Goal: Task Accomplishment & Management: Complete application form

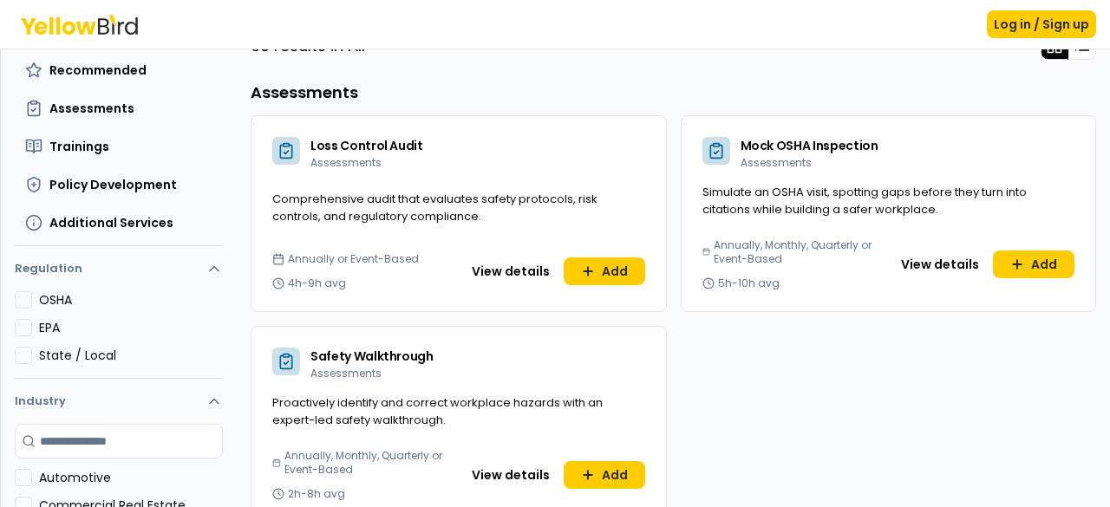
scroll to position [173, 0]
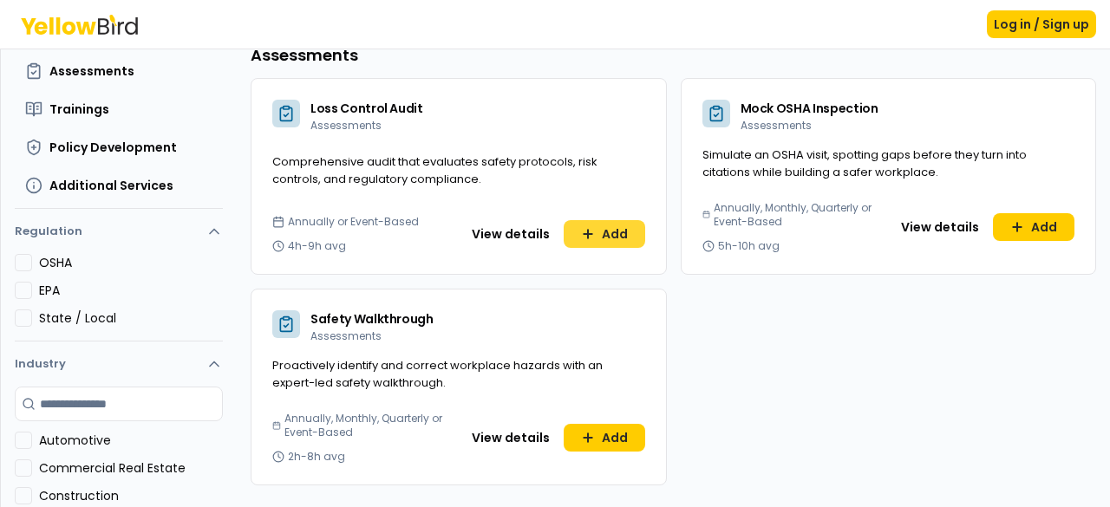
click at [616, 223] on button "Add" at bounding box center [605, 234] width 82 height 28
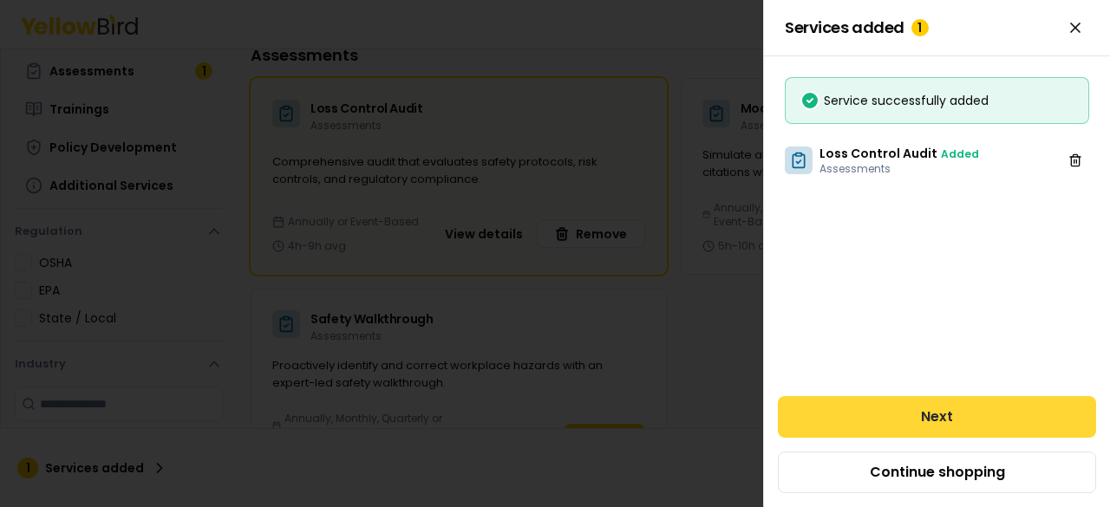
click at [935, 415] on button "Next" at bounding box center [937, 417] width 318 height 42
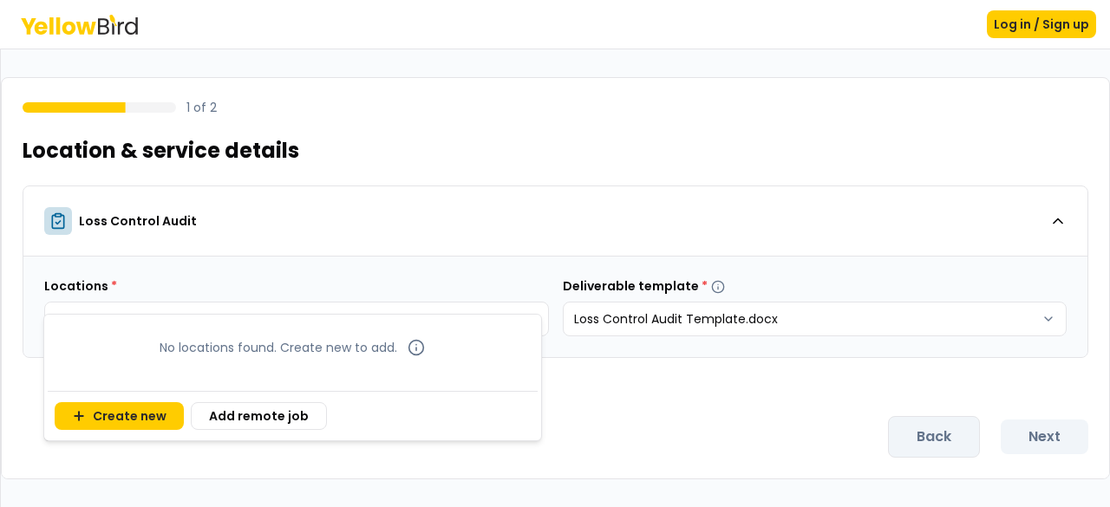
click at [527, 322] on body "Log in / Sign up 1 of 2 Location & service details Loss Control Audit Locations…" at bounding box center [555, 253] width 1110 height 507
click at [718, 386] on html "Log in / Sign up 1 of 2 Location & service details Loss Control Audit Locations…" at bounding box center [555, 253] width 1110 height 507
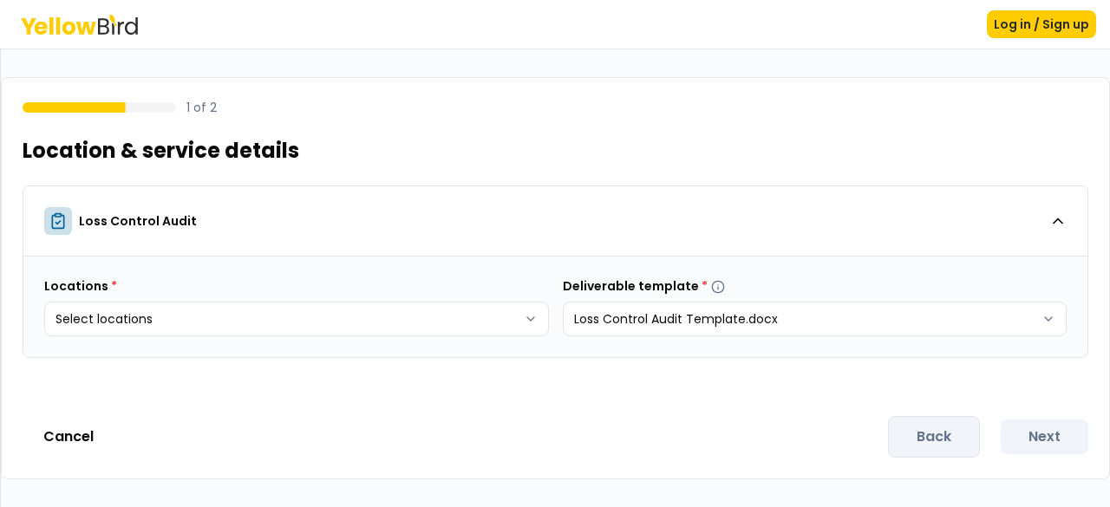
click at [921, 438] on div "Back Next" at bounding box center [988, 437] width 200 height 42
click at [1039, 437] on div "Back Next" at bounding box center [988, 437] width 200 height 42
click at [1041, 320] on html "Log in / Sign up 1 of 2 Location & service details Loss Control Audit Locations…" at bounding box center [555, 253] width 1110 height 507
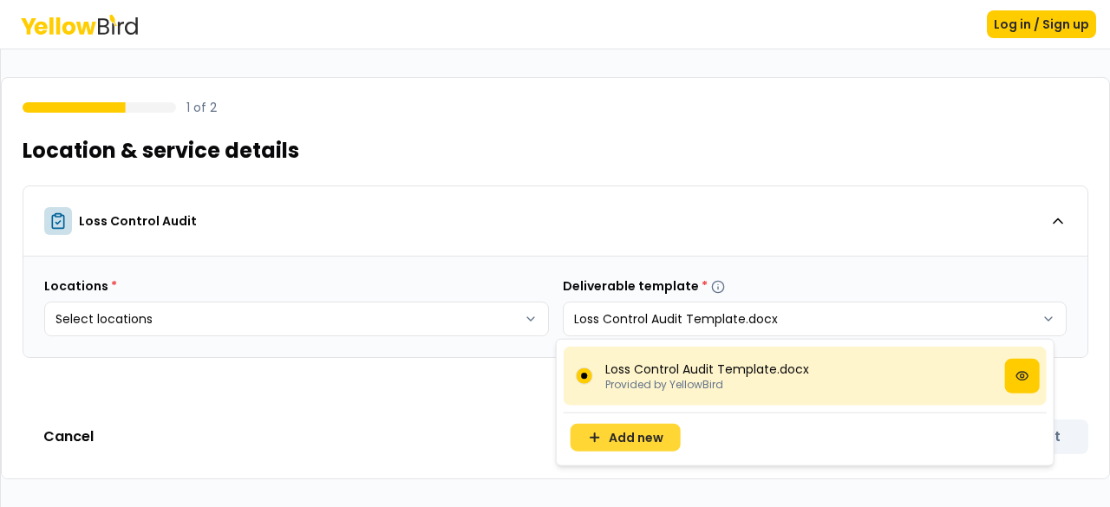
click at [635, 436] on button "Add new" at bounding box center [626, 438] width 110 height 28
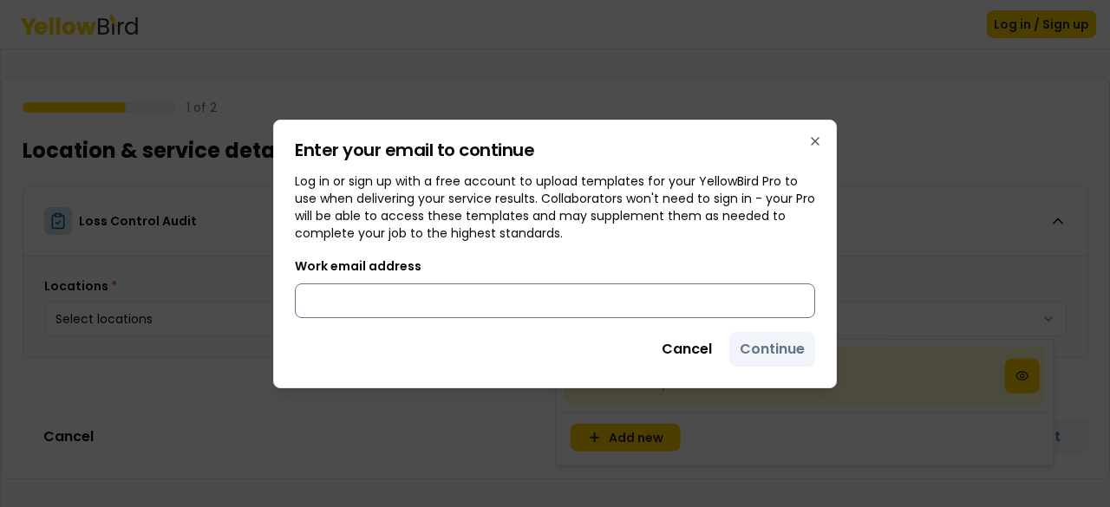
click at [571, 300] on input "Work email address" at bounding box center [555, 301] width 520 height 35
type input "**********"
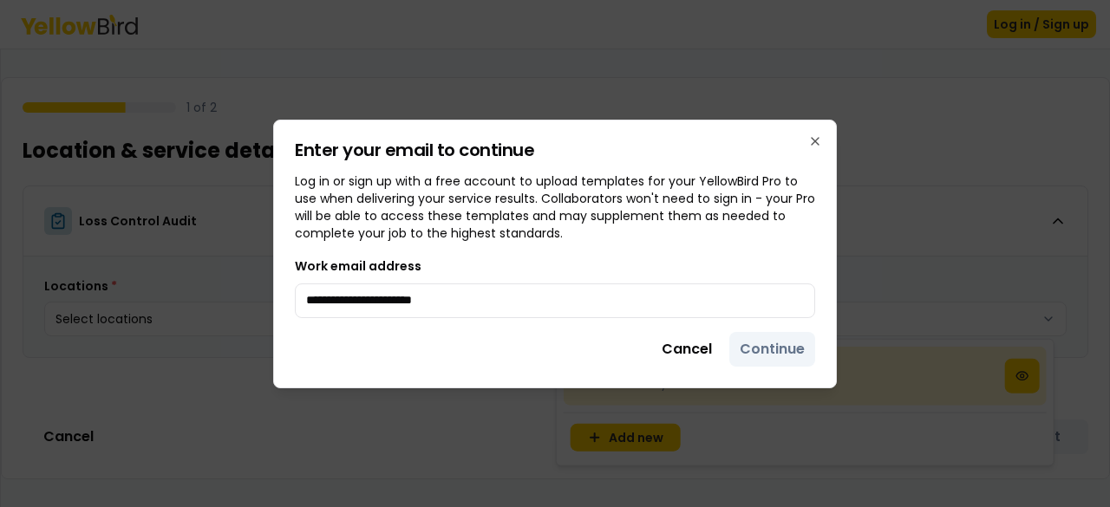
click at [779, 350] on div "Cancel Continue" at bounding box center [555, 349] width 520 height 35
click at [759, 348] on div "Cancel Continue" at bounding box center [555, 349] width 520 height 35
click at [820, 137] on icon "button" at bounding box center [815, 141] width 14 height 14
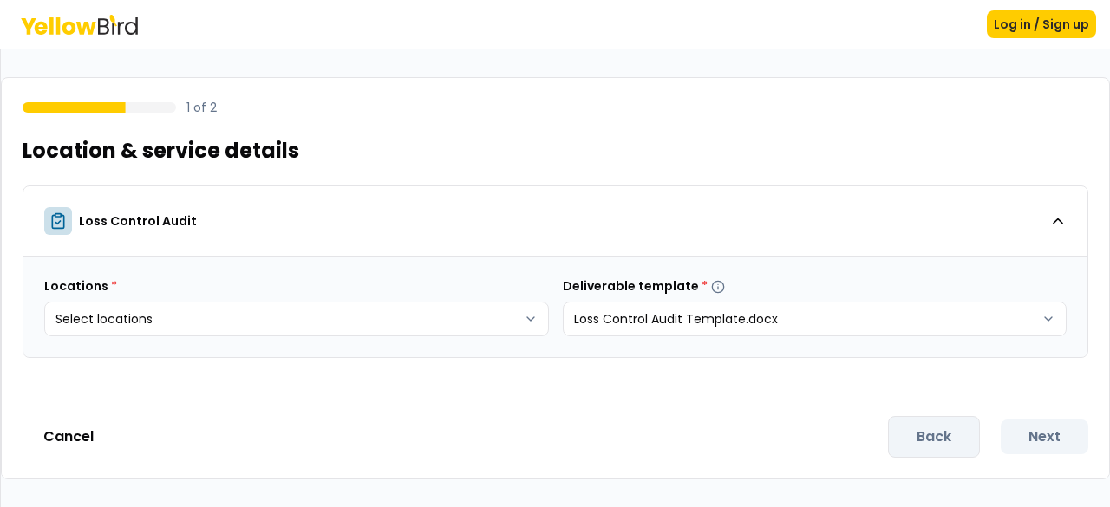
click at [513, 407] on html "Log in / Sign up 1 of 2 Location & service details Loss Control Audit Locations…" at bounding box center [555, 253] width 1110 height 507
click at [931, 437] on div "Back Next" at bounding box center [988, 437] width 200 height 42
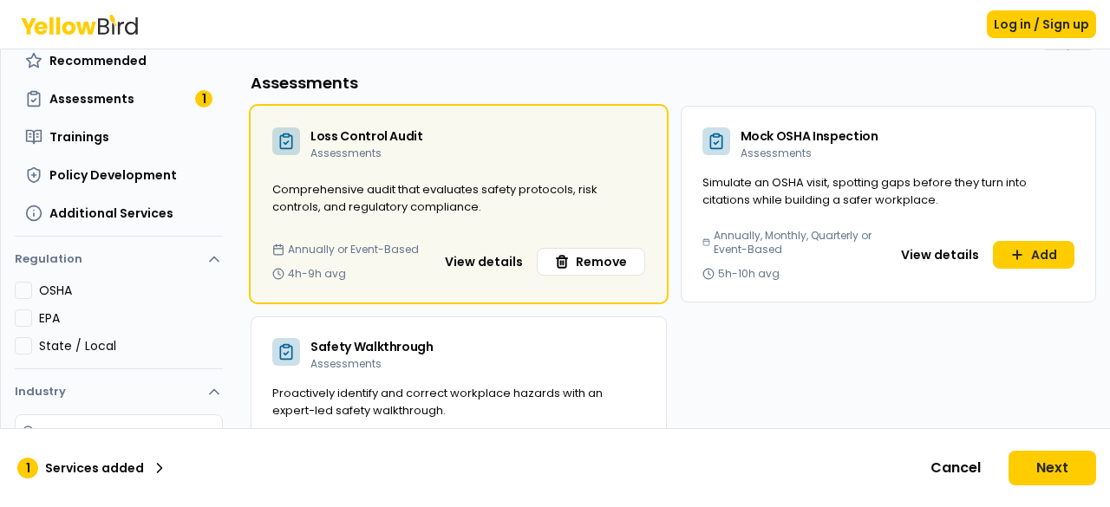
scroll to position [173, 0]
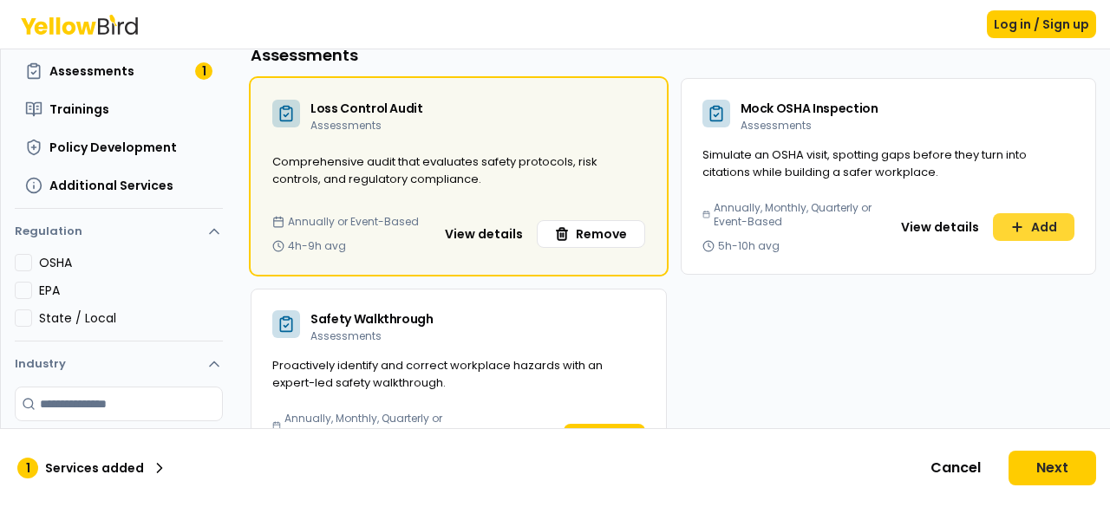
click at [1033, 225] on button "Add" at bounding box center [1034, 227] width 82 height 28
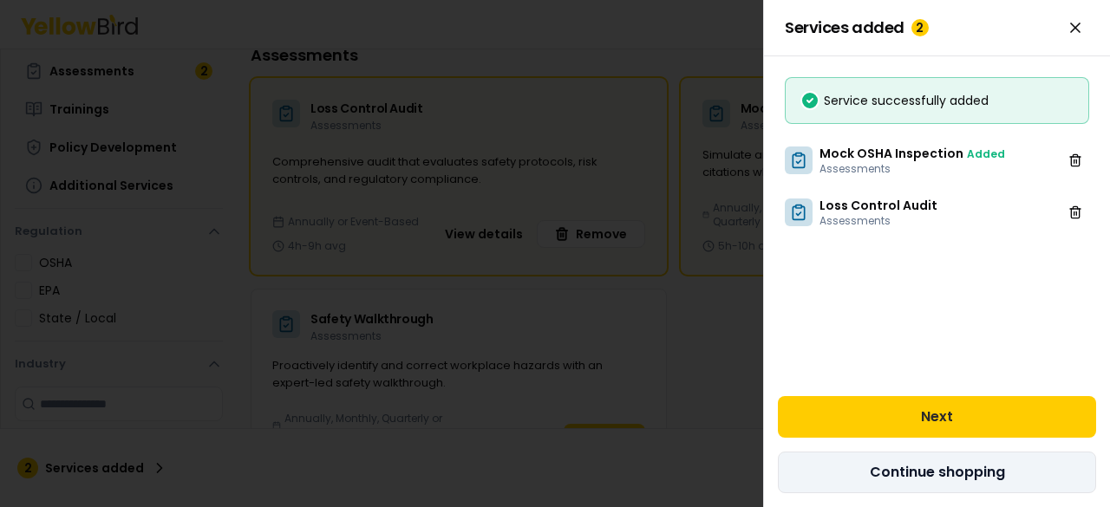
click at [929, 473] on button "Continue shopping" at bounding box center [937, 473] width 318 height 42
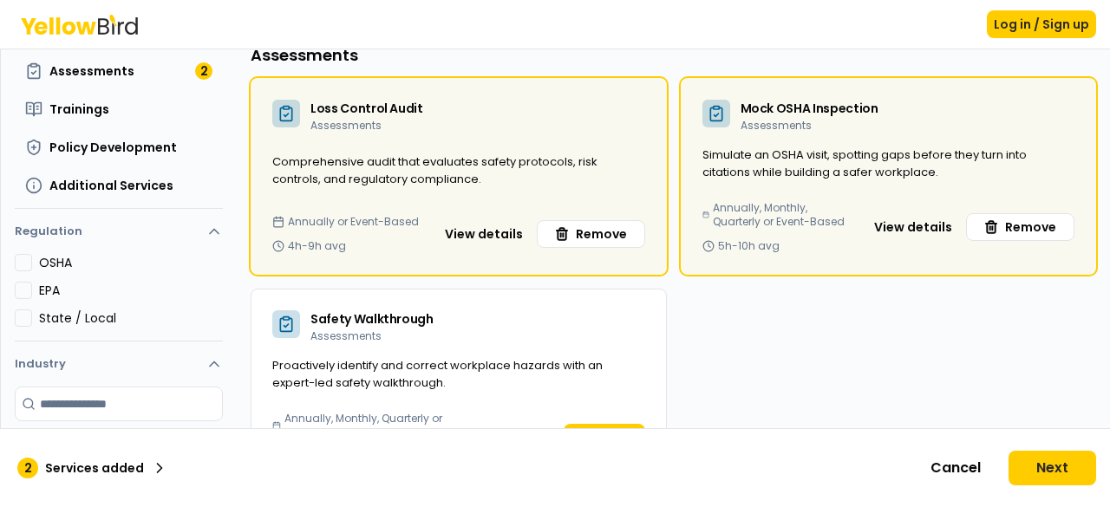
scroll to position [260, 0]
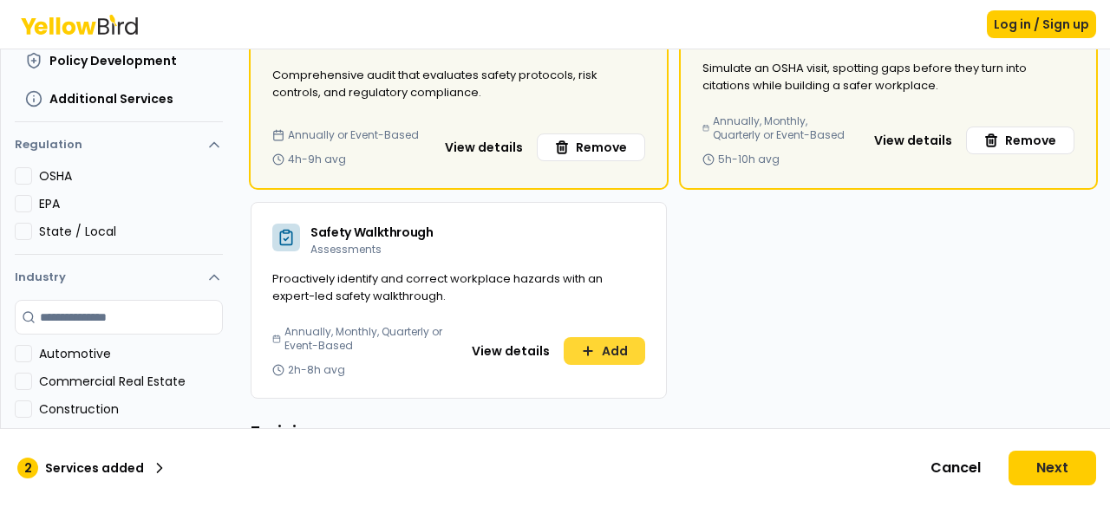
click at [603, 345] on button "Add" at bounding box center [605, 351] width 82 height 28
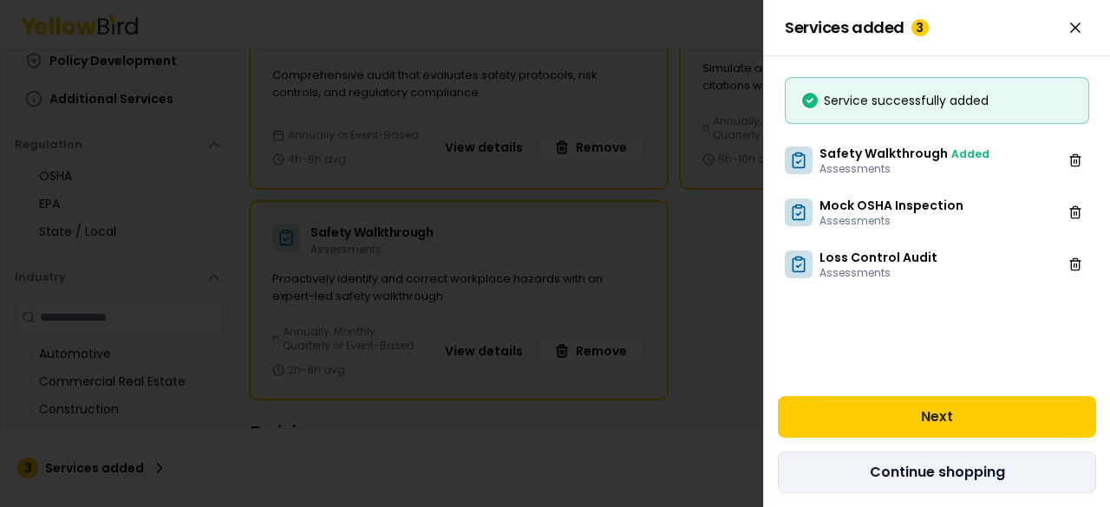
click at [924, 467] on button "Continue shopping" at bounding box center [937, 473] width 318 height 42
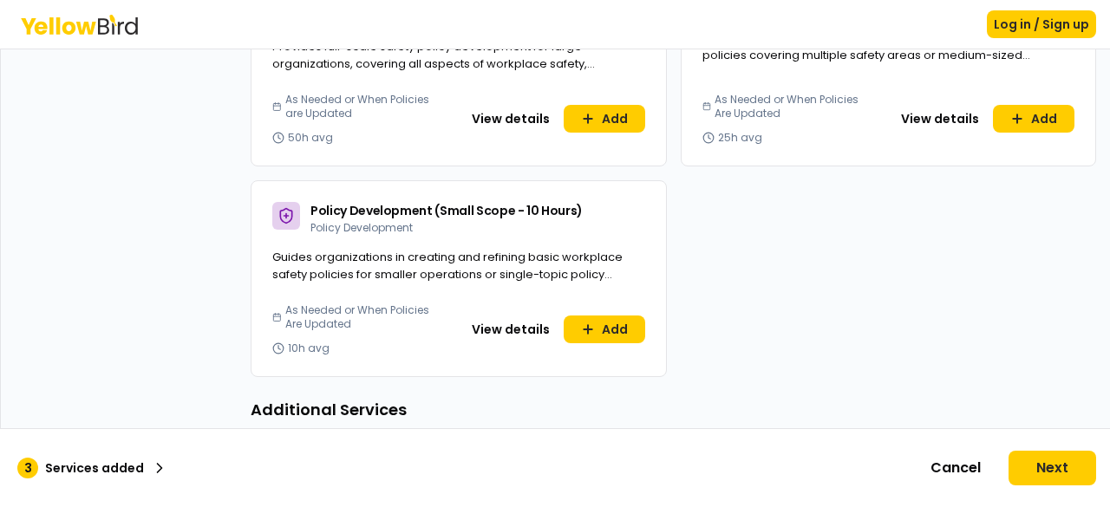
scroll to position [1301, 0]
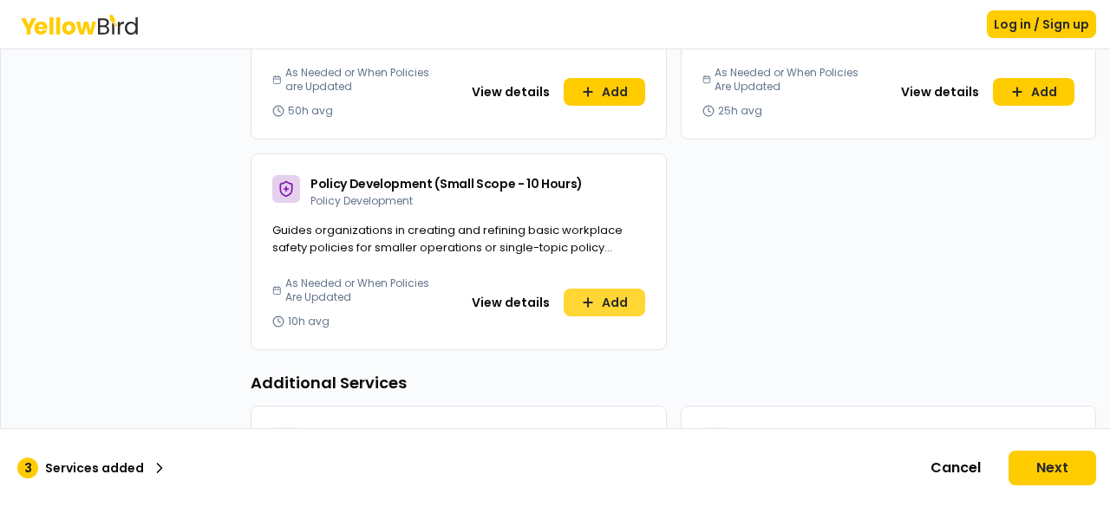
click at [586, 296] on icon at bounding box center [588, 303] width 14 height 14
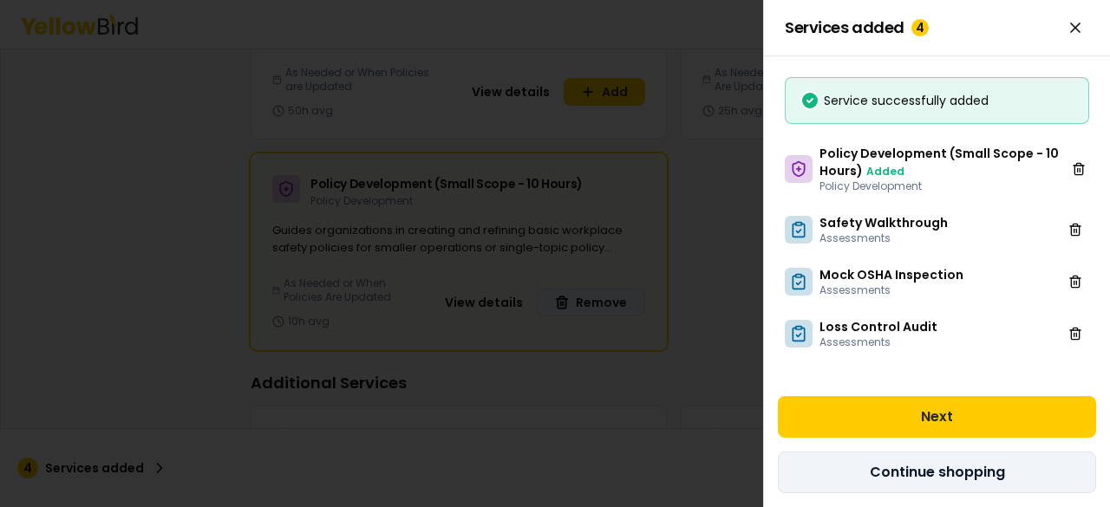
click at [926, 472] on button "Continue shopping" at bounding box center [937, 473] width 318 height 42
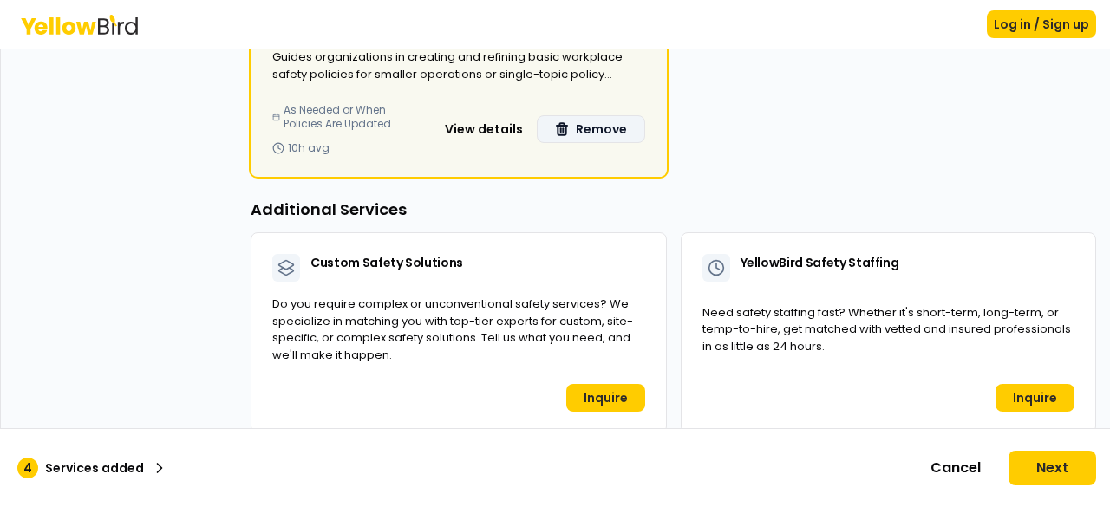
scroll to position [1521, 0]
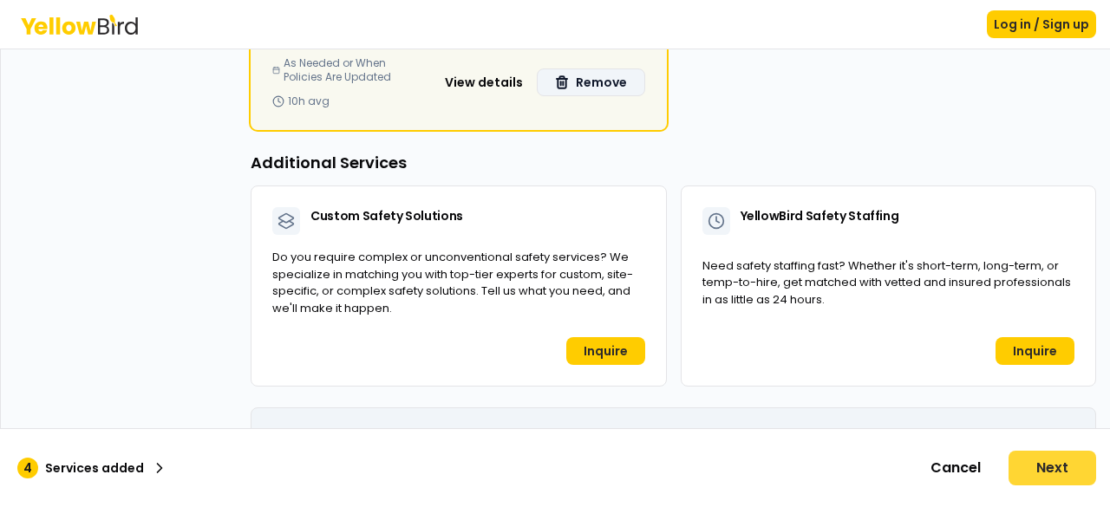
click at [1031, 469] on button "Next" at bounding box center [1053, 468] width 88 height 35
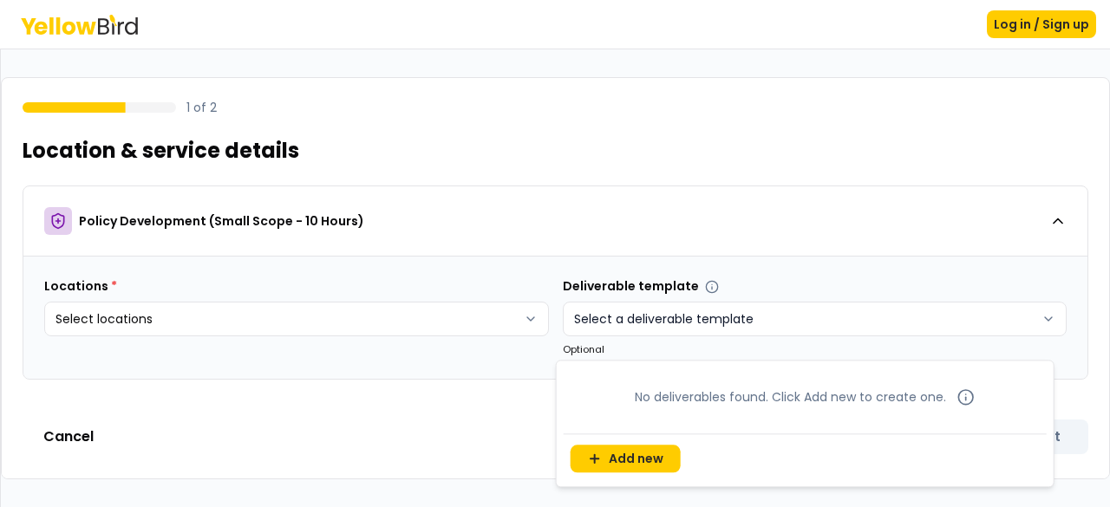
click at [870, 311] on html "Log in / Sign up 1 of 2 Location & service details Policy Development (Small Sc…" at bounding box center [555, 253] width 1110 height 507
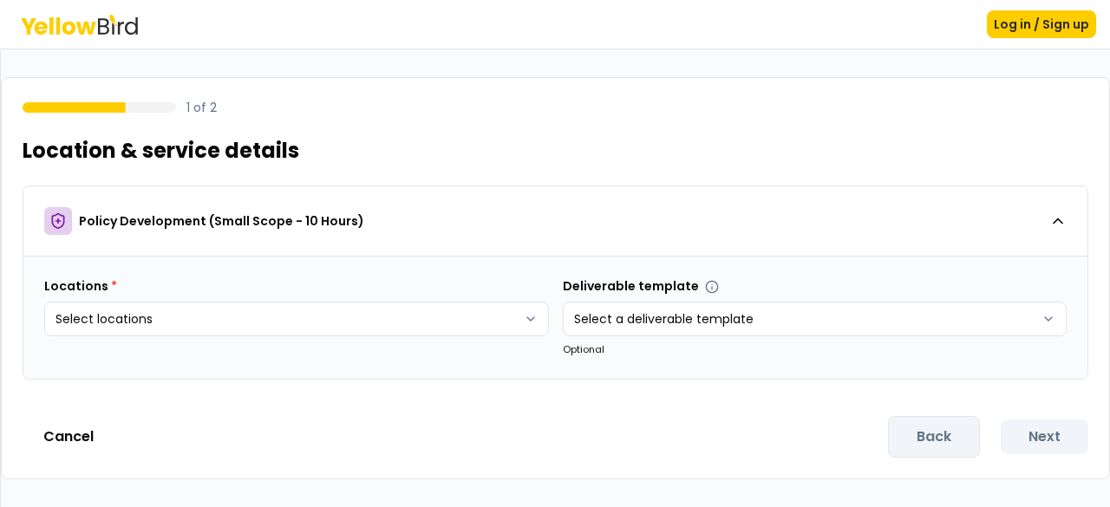
click at [437, 426] on html "Log in / Sign up 1 of 2 Location & service details Policy Development (Small Sc…" at bounding box center [555, 253] width 1110 height 507
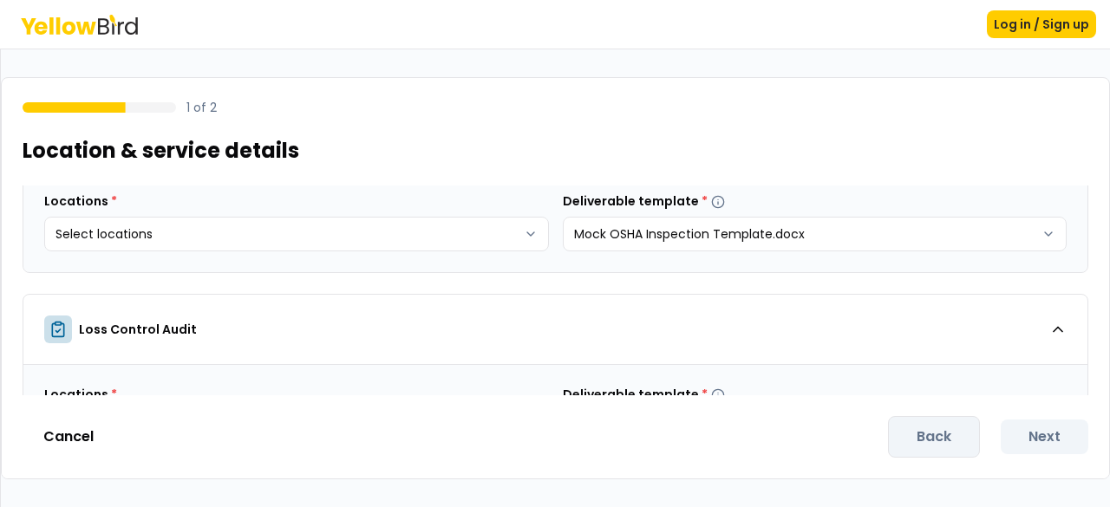
scroll to position [559, 0]
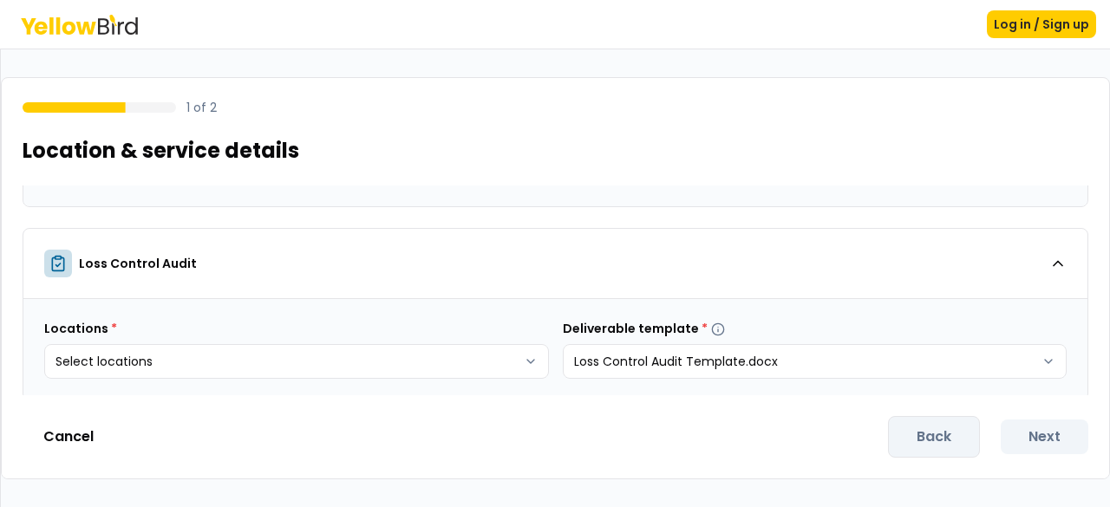
click at [1060, 435] on div "Back Next" at bounding box center [988, 437] width 200 height 42
click at [523, 357] on body "Log in / Sign up 1 of 2 Location & service details Policy Development (Small Sc…" at bounding box center [555, 253] width 1110 height 507
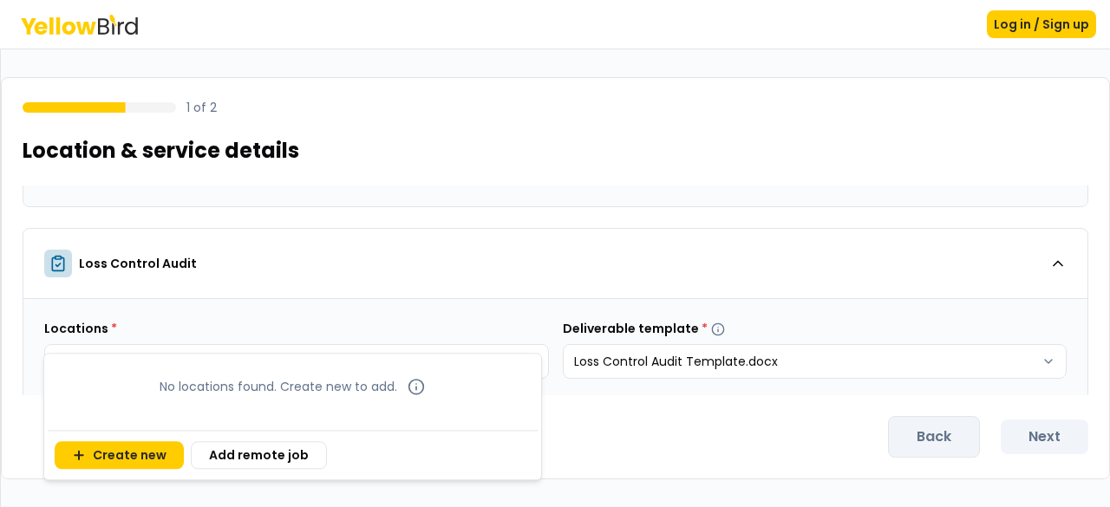
click at [645, 455] on html "Log in / Sign up 1 of 2 Location & service details Policy Development (Small Sc…" at bounding box center [555, 253] width 1110 height 507
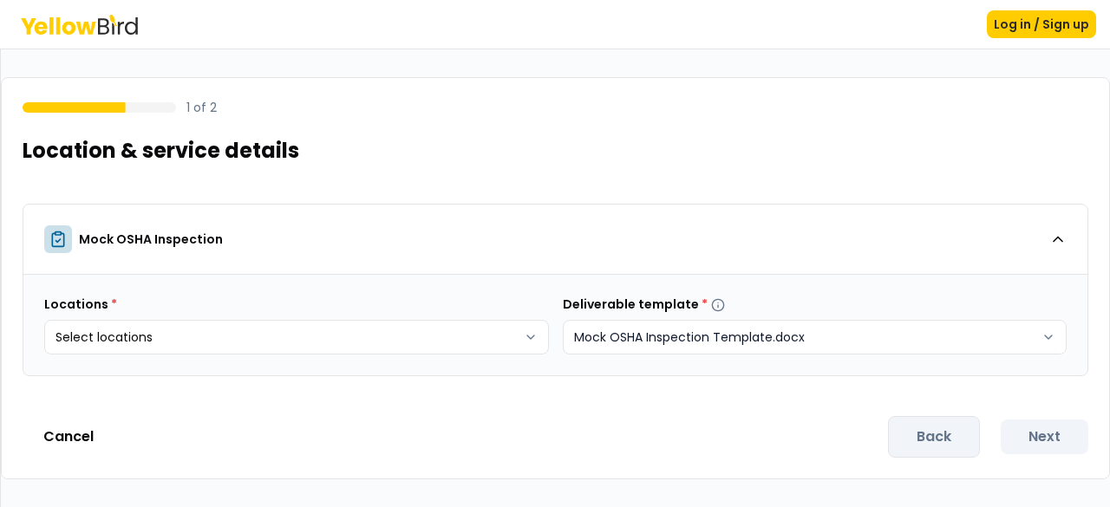
scroll to position [386, 0]
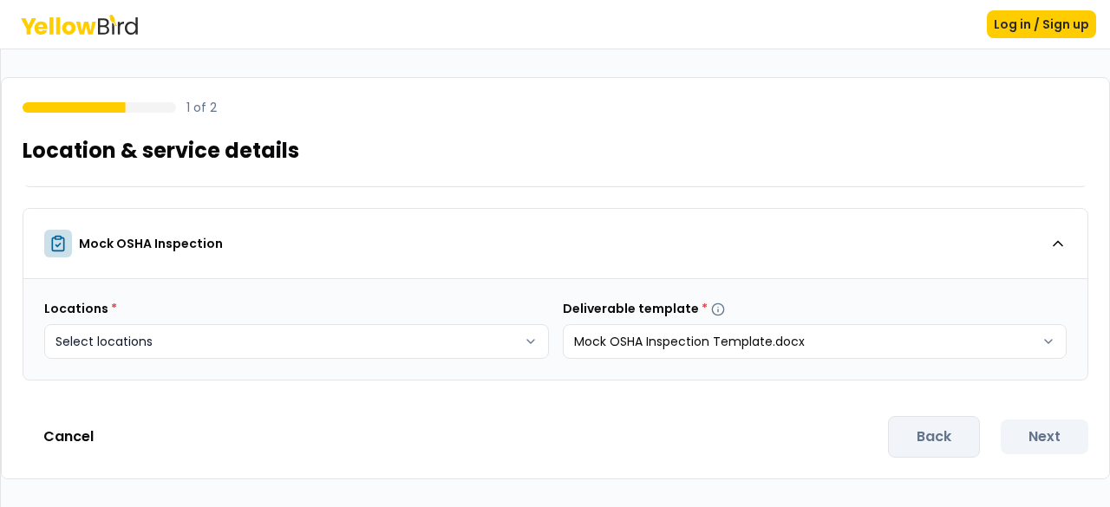
click at [529, 334] on body "Log in / Sign up 1 of 2 Location & service details Policy Development (Small Sc…" at bounding box center [555, 253] width 1110 height 507
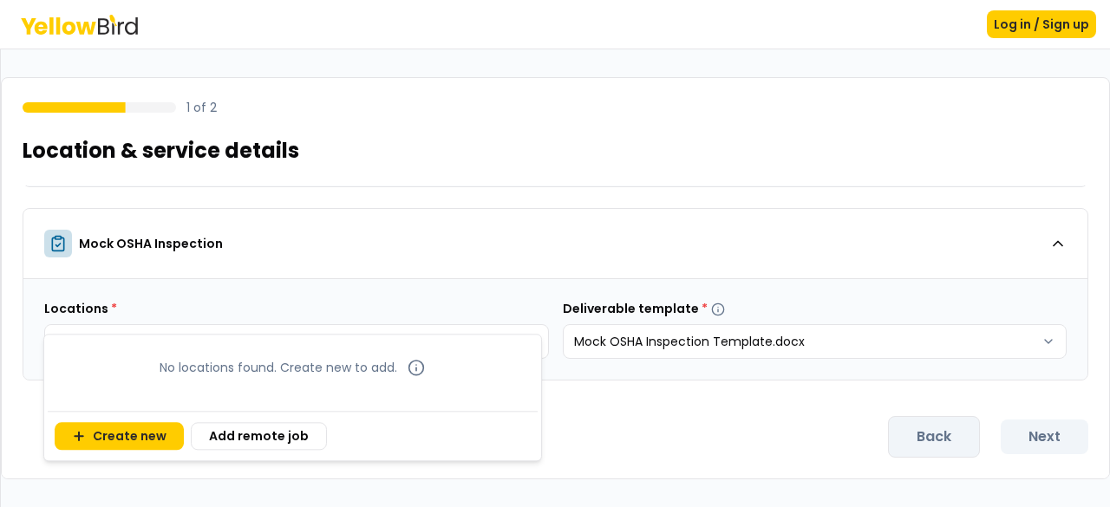
click at [715, 419] on html "Log in / Sign up 1 of 2 Location & service details Policy Development (Small Sc…" at bounding box center [555, 253] width 1110 height 507
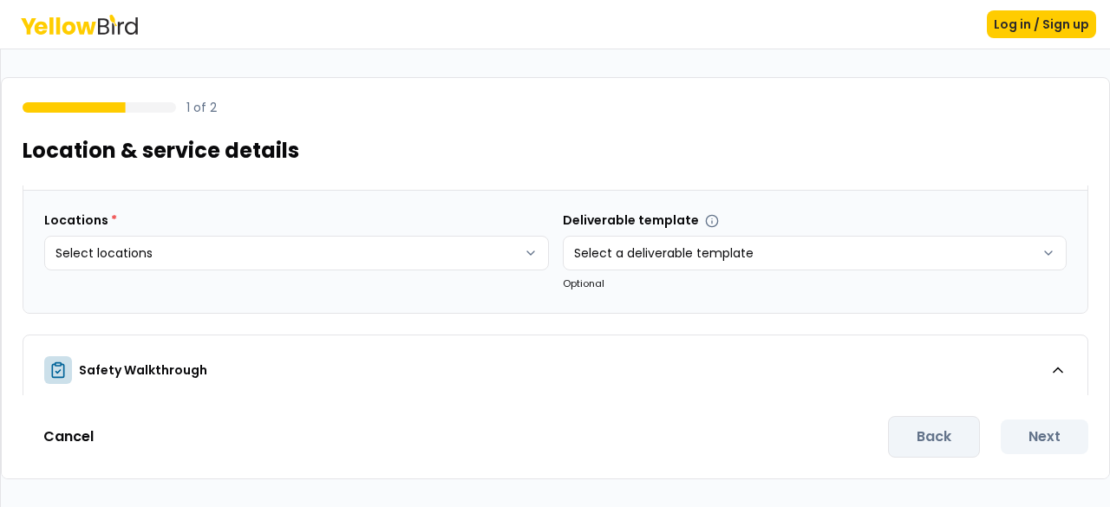
scroll to position [39, 0]
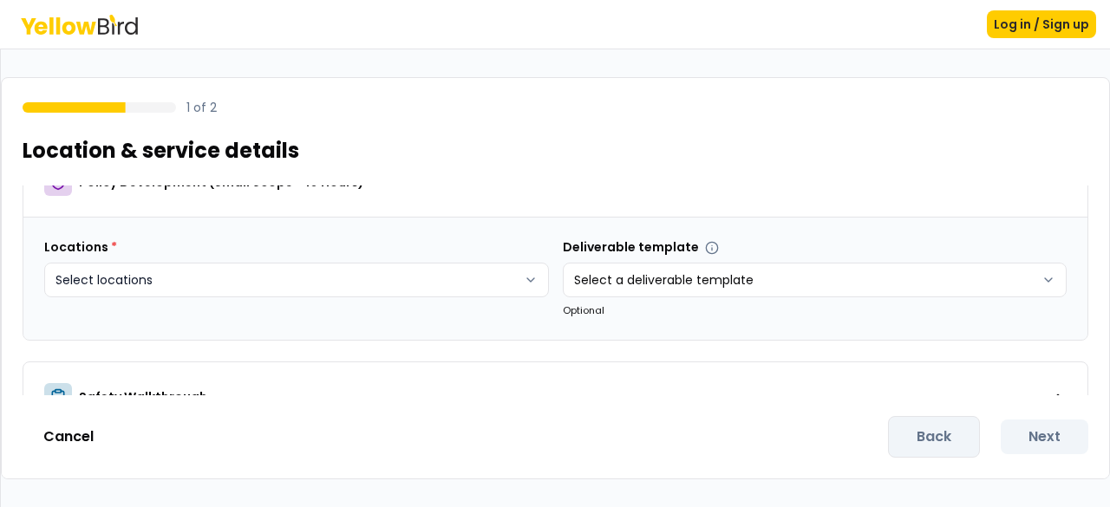
click at [533, 272] on html "Log in / Sign up 1 of 2 Location & service details Policy Development (Small Sc…" at bounding box center [555, 253] width 1110 height 507
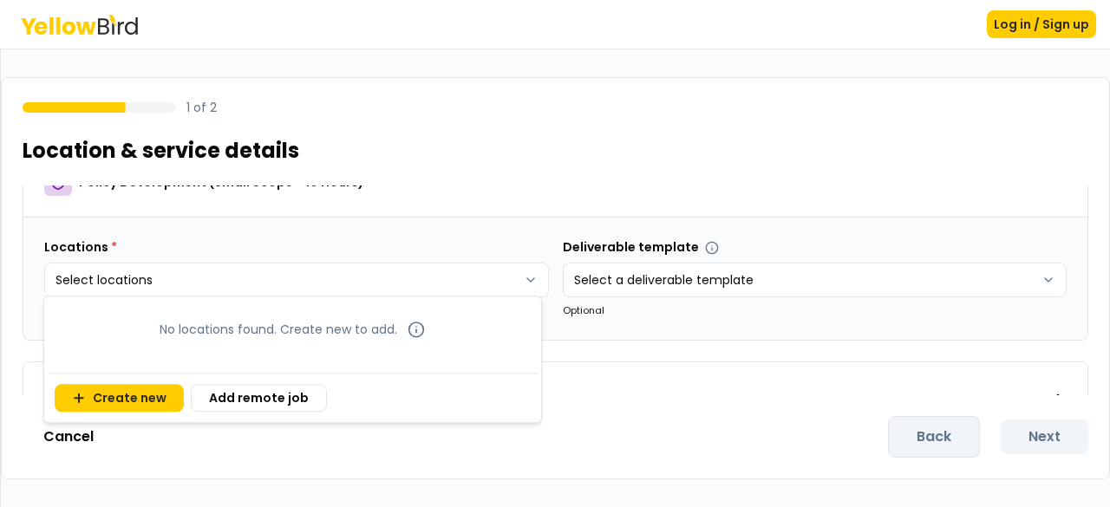
click at [668, 402] on html "Log in / Sign up 1 of 2 Location & service details Policy Development (Small Sc…" at bounding box center [555, 253] width 1110 height 507
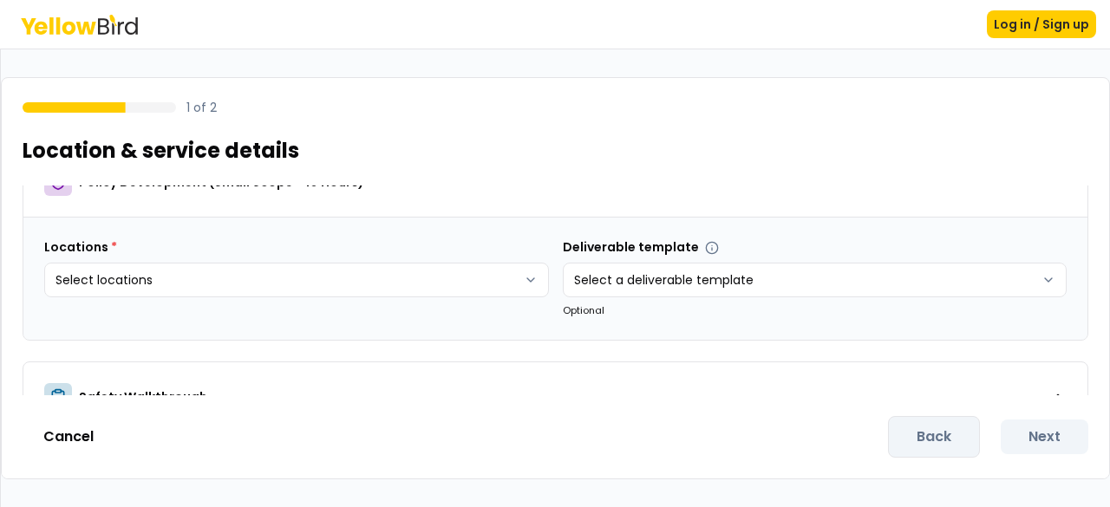
scroll to position [0, 0]
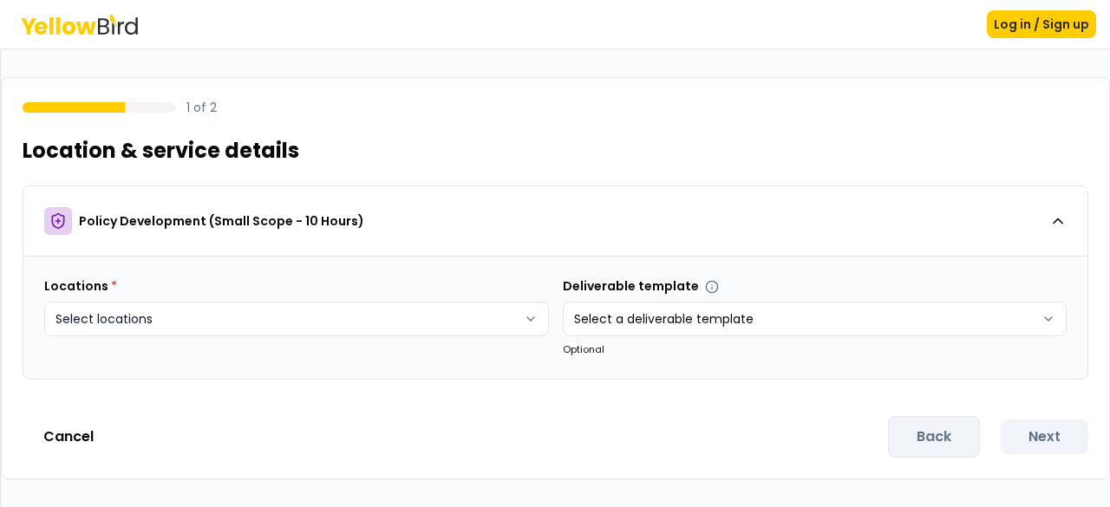
click at [522, 318] on html "Log in / Sign up 1 of 2 Location & service details Policy Development (Small Sc…" at bounding box center [555, 253] width 1110 height 507
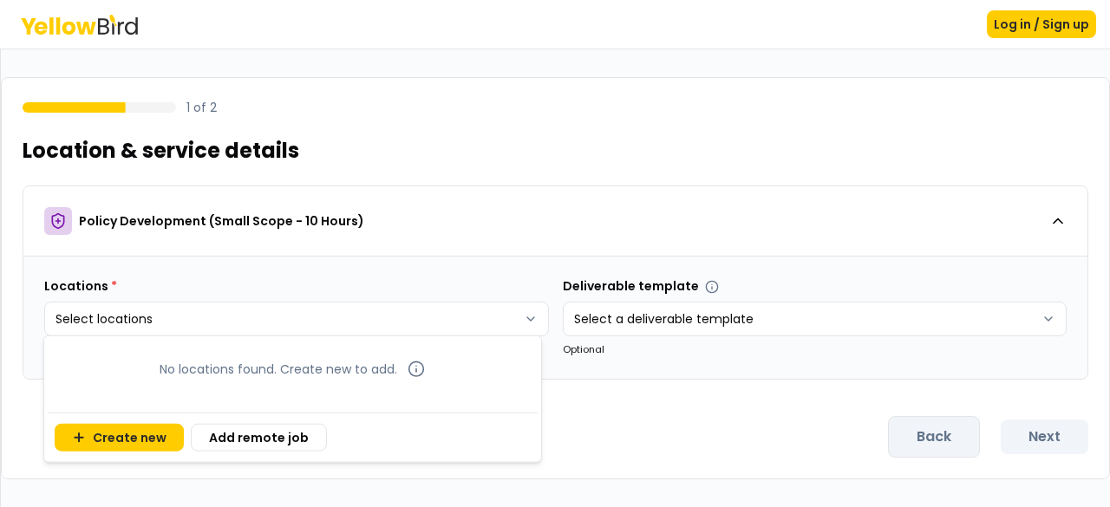
click at [671, 411] on html "Log in / Sign up 1 of 2 Location & service details Policy Development (Small Sc…" at bounding box center [555, 253] width 1110 height 507
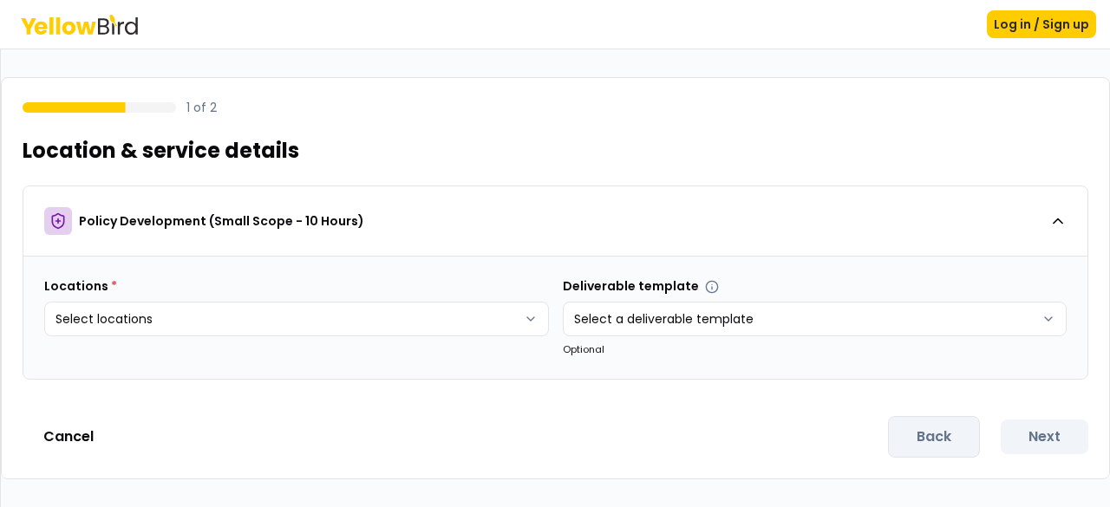
click at [54, 28] on icon at bounding box center [79, 25] width 117 height 20
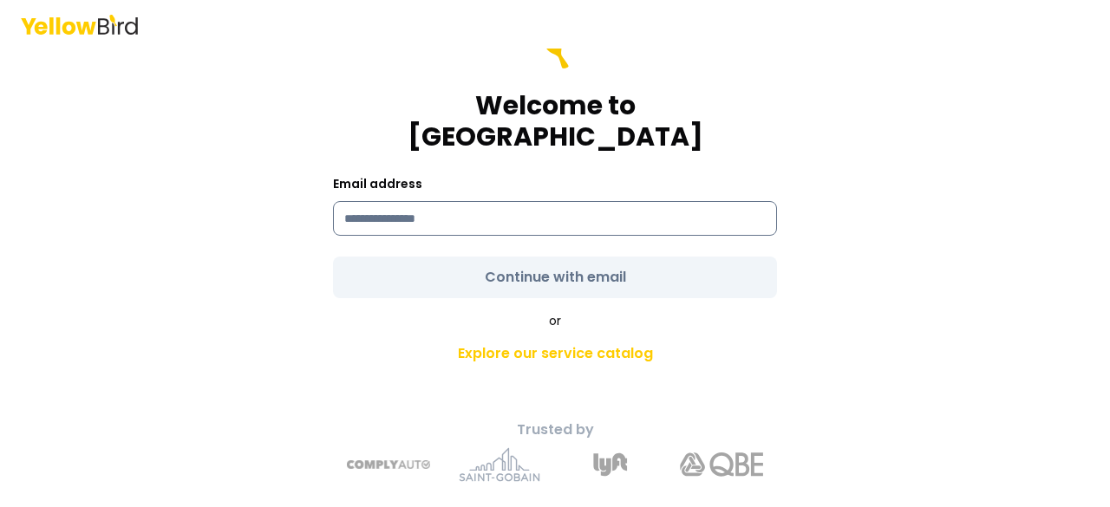
click at [482, 205] on input at bounding box center [555, 218] width 444 height 35
type input "**********"
click at [601, 260] on form "**********" at bounding box center [555, 163] width 444 height 271
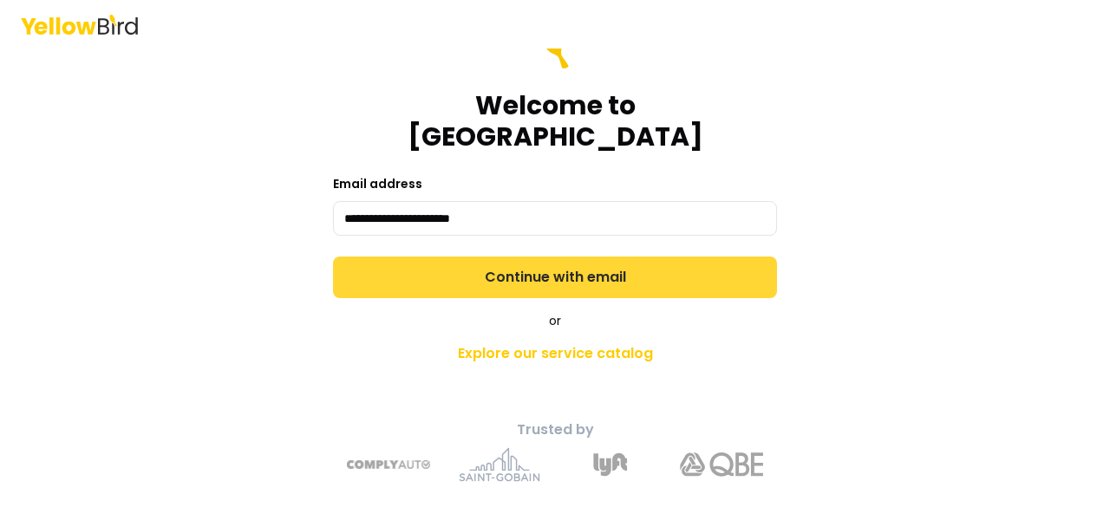
click at [623, 262] on button "Continue with email" at bounding box center [555, 278] width 444 height 42
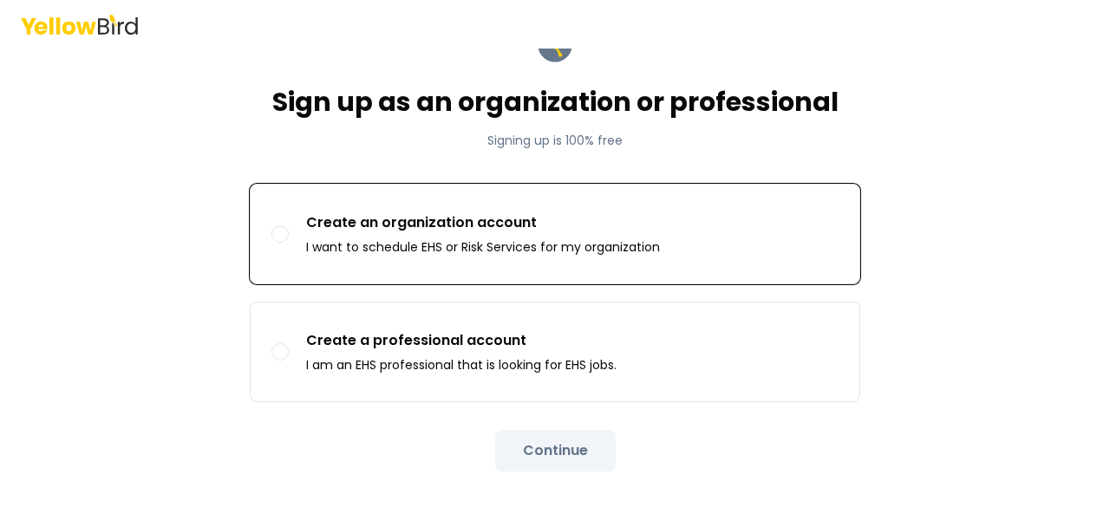
scroll to position [87, 0]
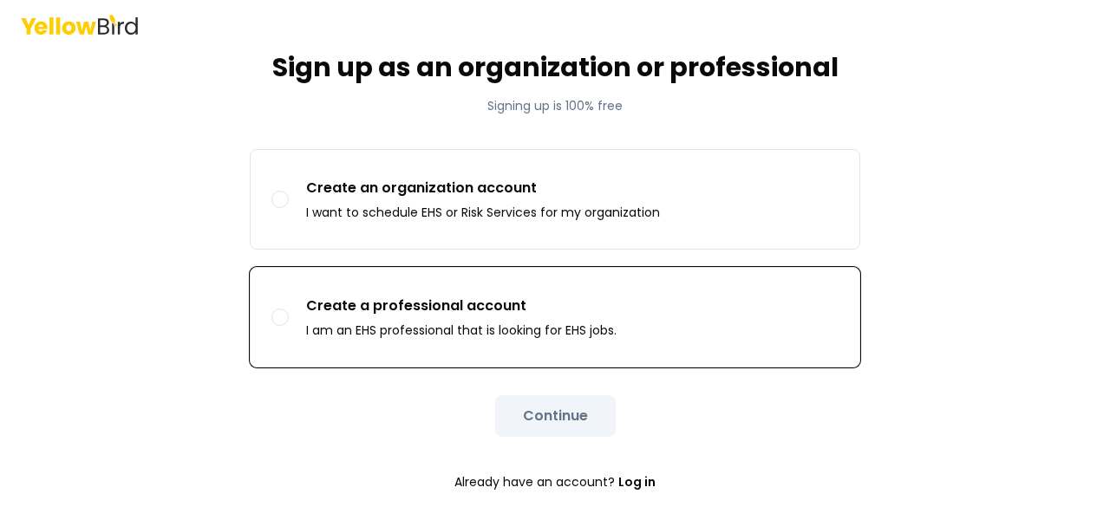
click at [272, 320] on button "Create a professional account I am an EHS professional that is looking for EHS …" at bounding box center [279, 317] width 17 height 17
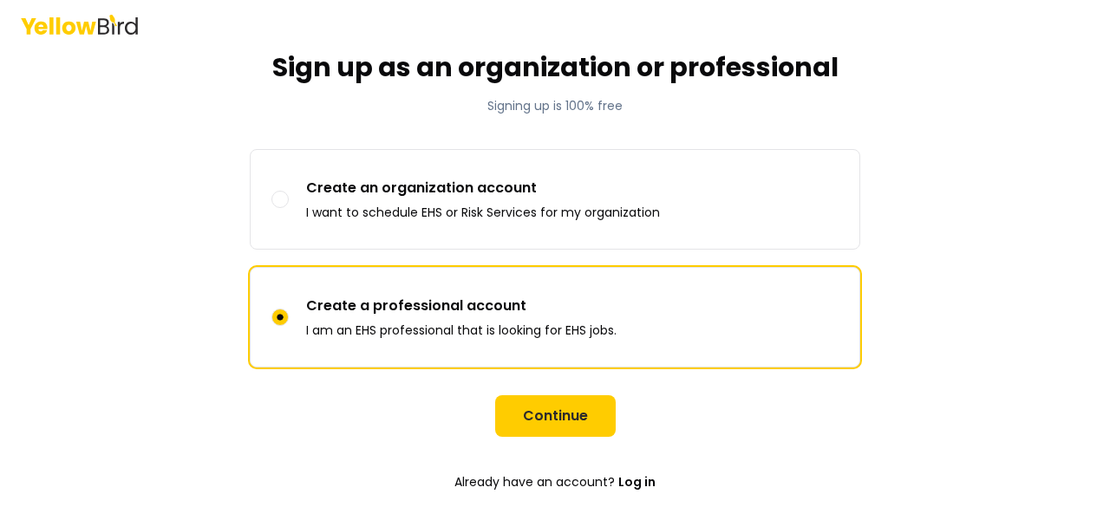
scroll to position [91, 0]
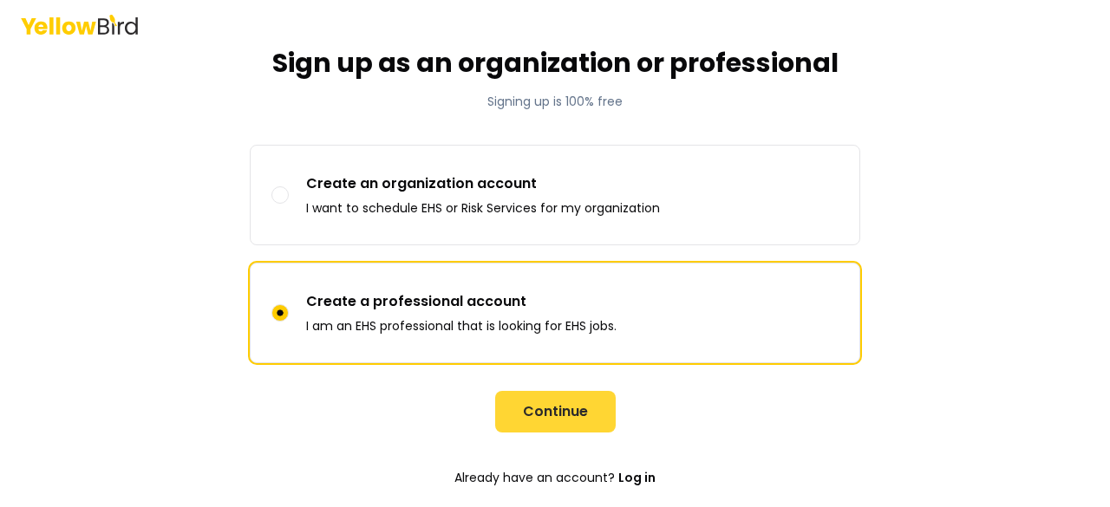
click at [553, 409] on button "Continue" at bounding box center [555, 412] width 121 height 42
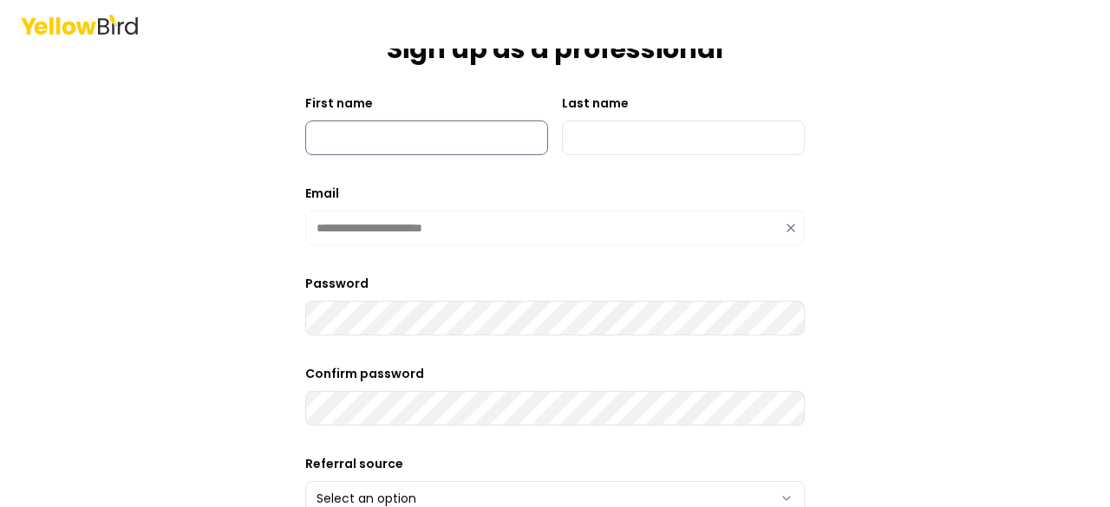
click at [397, 134] on input "First name" at bounding box center [426, 138] width 243 height 35
type input "*******"
type input "******"
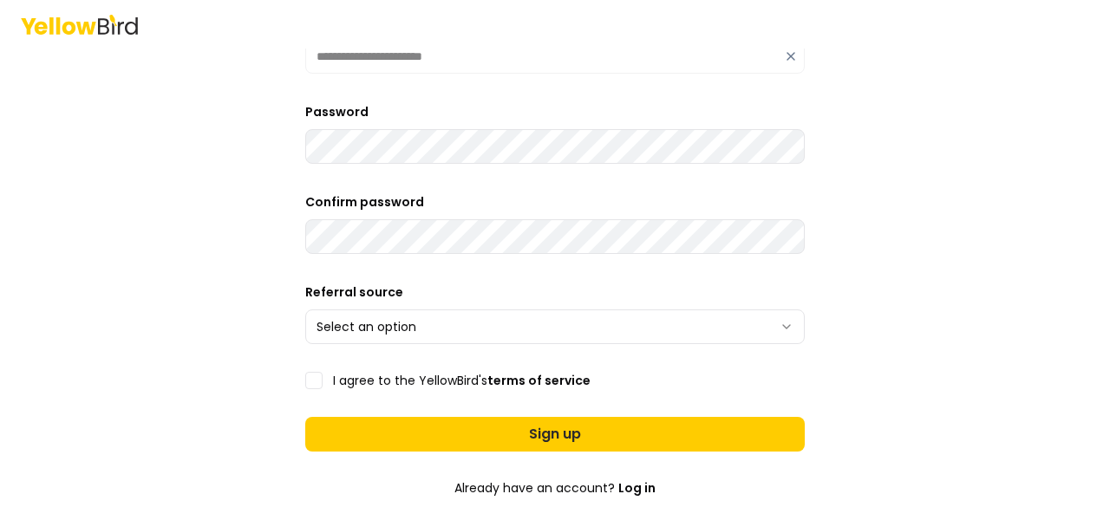
scroll to position [265, 0]
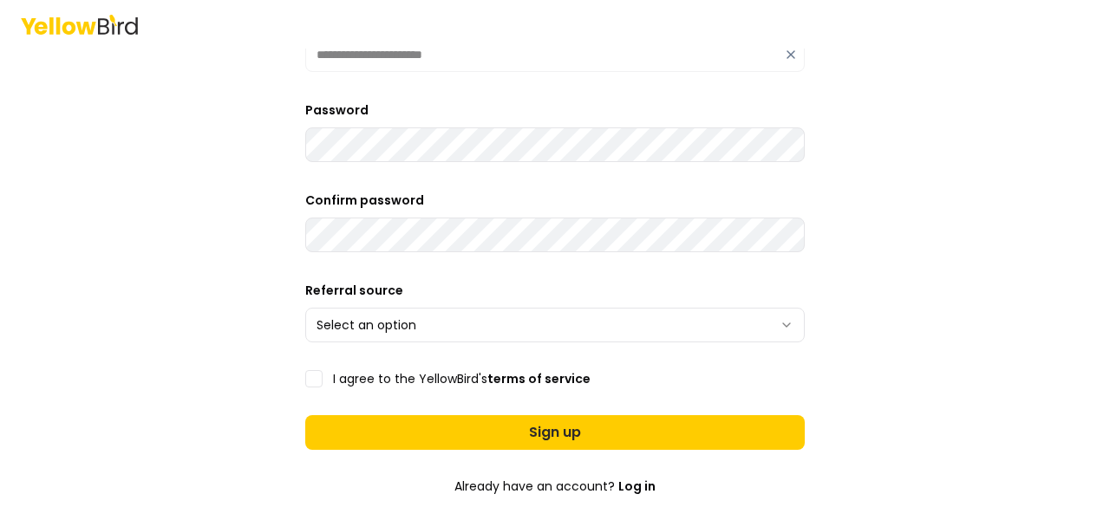
click at [312, 377] on button "I agree to the YellowBird's terms of service" at bounding box center [313, 378] width 17 height 17
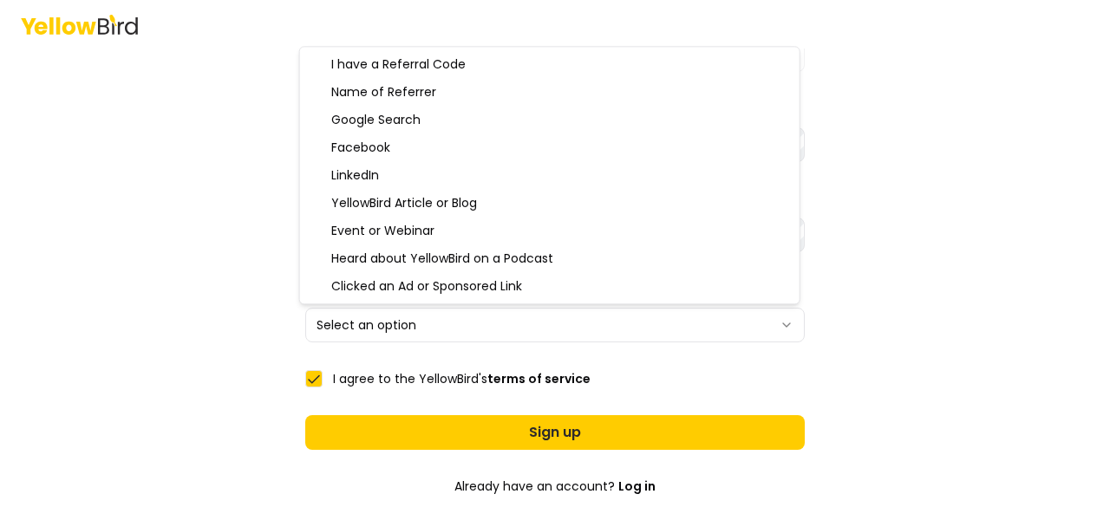
click at [779, 320] on html "**********" at bounding box center [555, 253] width 1110 height 507
select select "********"
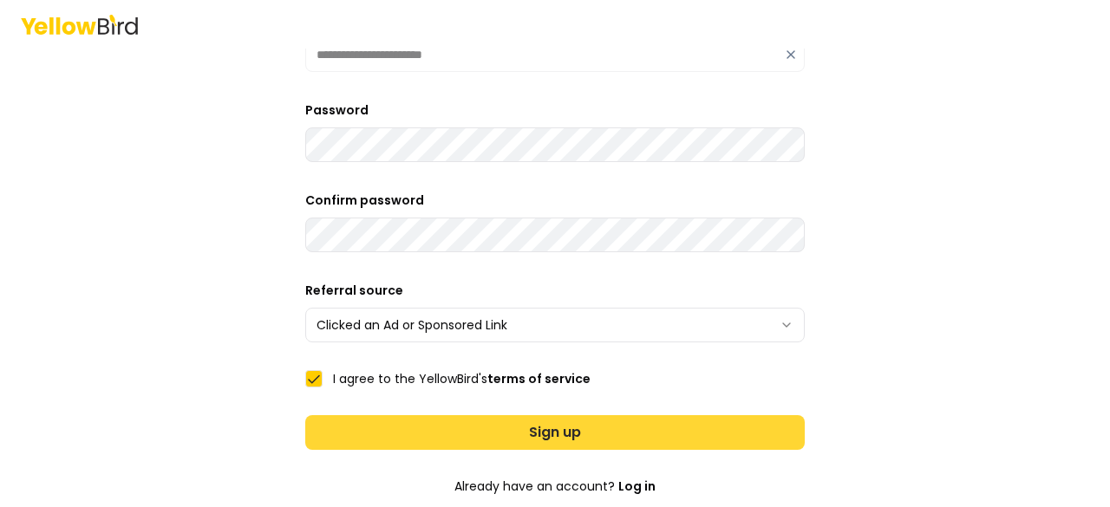
click at [637, 431] on button "Sign up" at bounding box center [555, 432] width 500 height 35
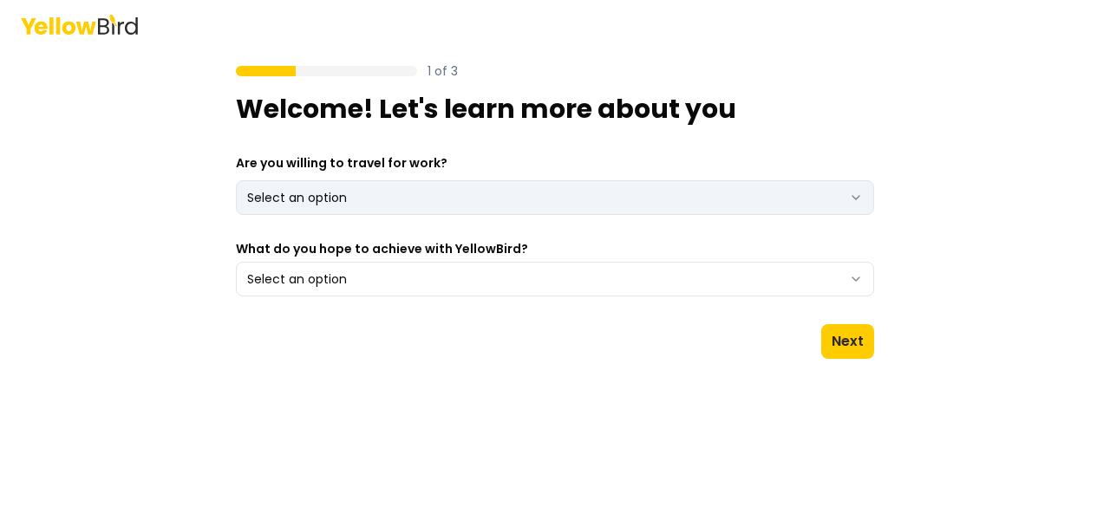
click at [439, 192] on html "1 of 3 Welcome! Let's learn more about you Are you willing to travel for work? …" at bounding box center [555, 253] width 1110 height 507
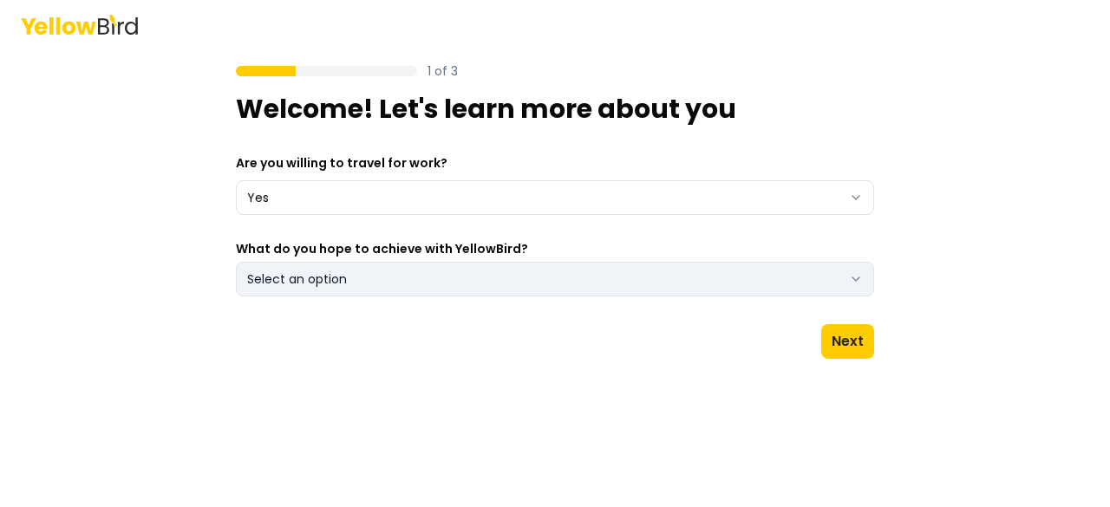
click at [528, 273] on button "Select an option" at bounding box center [555, 279] width 638 height 35
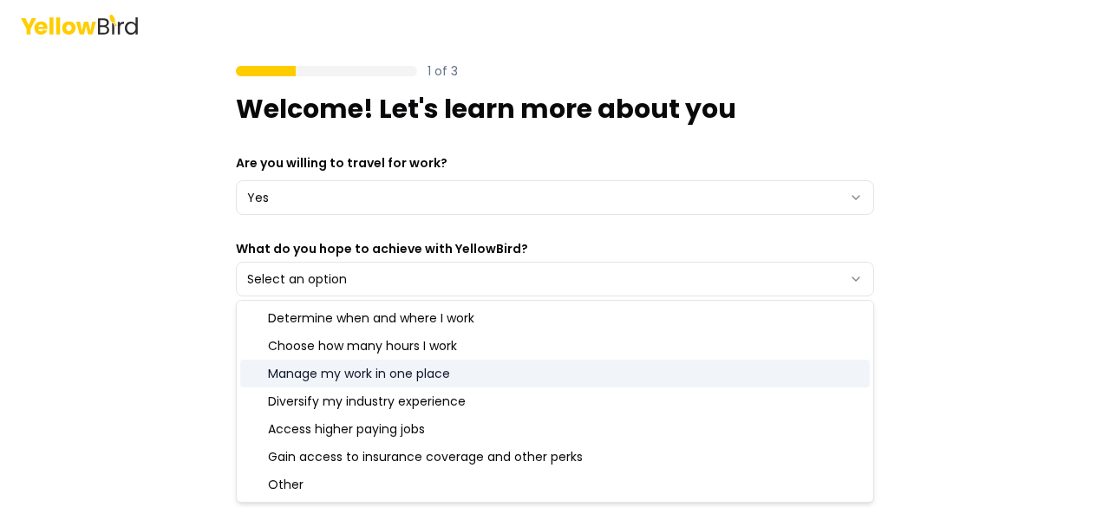
click at [434, 376] on div "Manage my work in one place" at bounding box center [555, 374] width 630 height 28
click at [901, 377] on div "1 of 3 Welcome! Let's learn more about you Are you willing to travel for work? …" at bounding box center [555, 253] width 1110 height 507
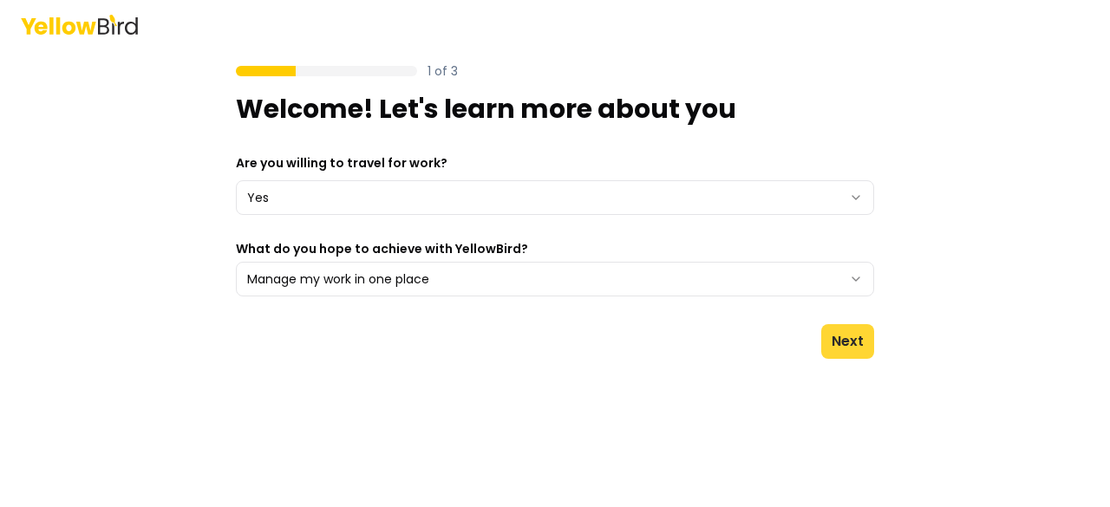
click at [846, 341] on button "Next" at bounding box center [847, 341] width 53 height 35
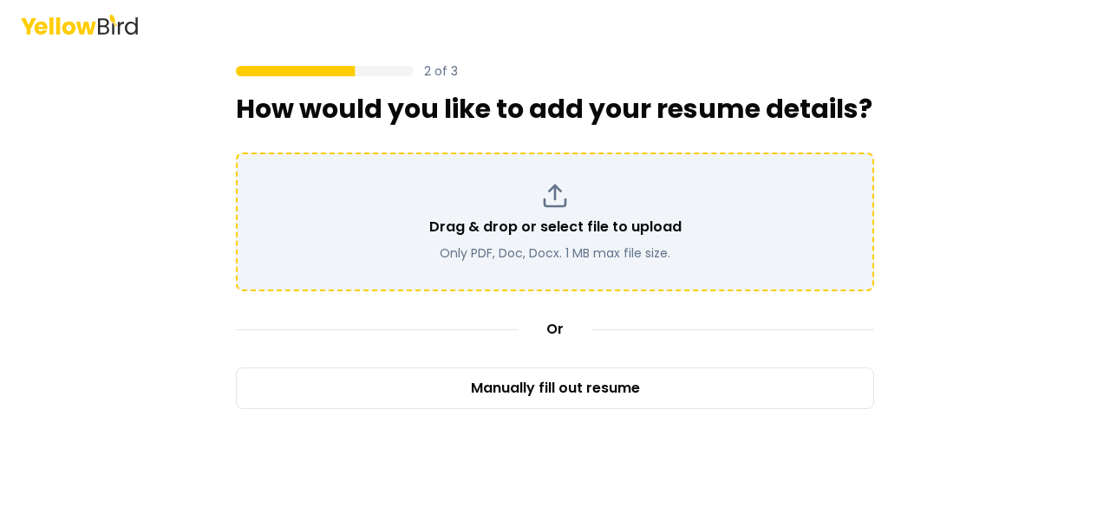
click at [551, 234] on p "Drag & drop or select file to upload" at bounding box center [555, 227] width 252 height 21
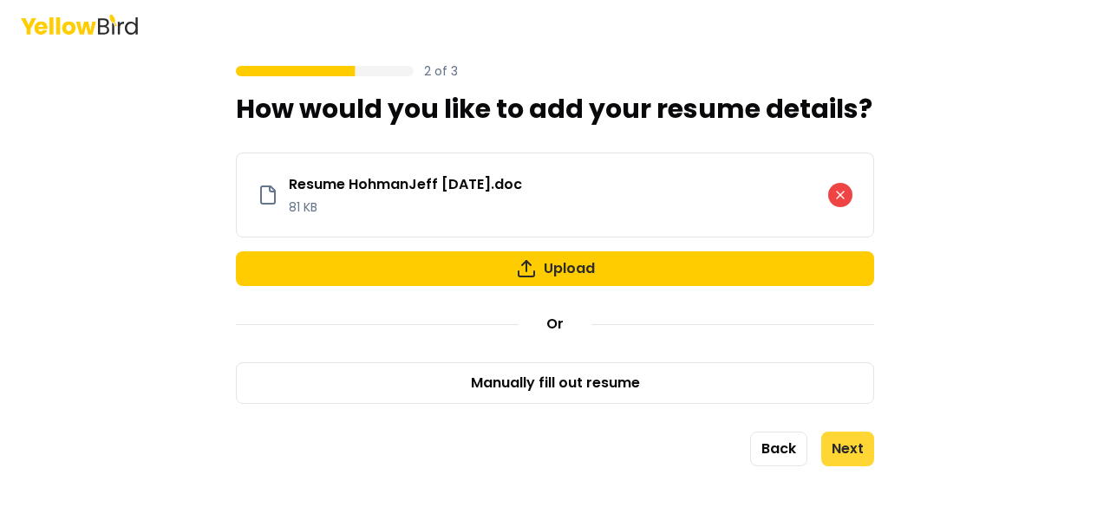
click at [846, 445] on button "Next" at bounding box center [847, 449] width 53 height 35
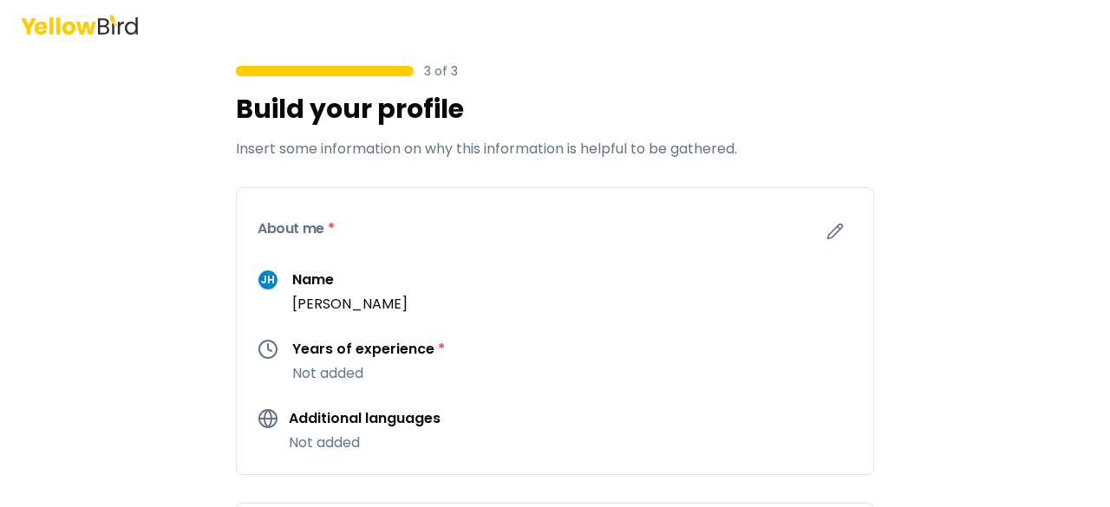
scroll to position [87, 0]
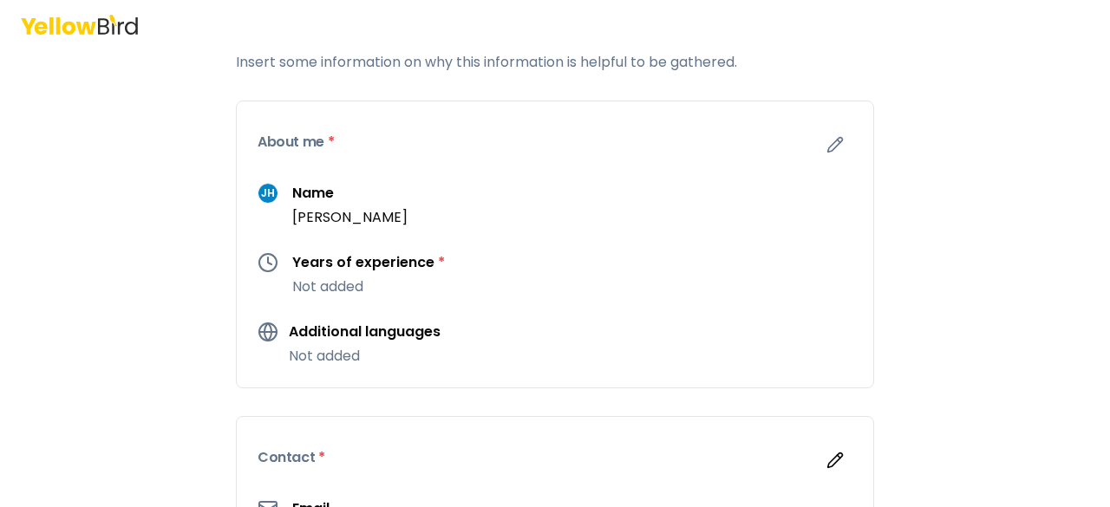
click at [349, 288] on p "Not added" at bounding box center [368, 287] width 153 height 21
click at [828, 147] on icon "button" at bounding box center [835, 145] width 15 height 15
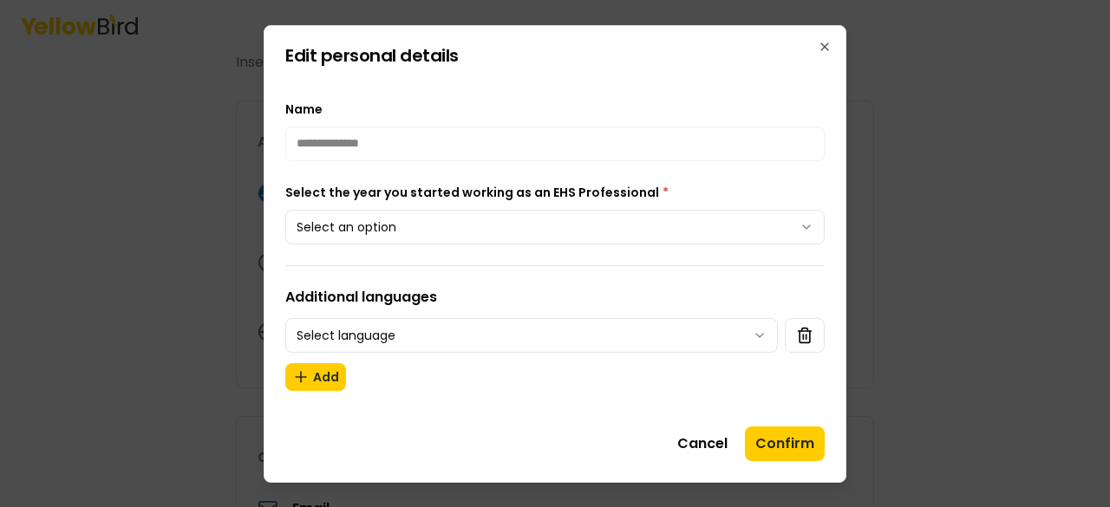
click at [433, 225] on body "**********" at bounding box center [555, 253] width 1110 height 507
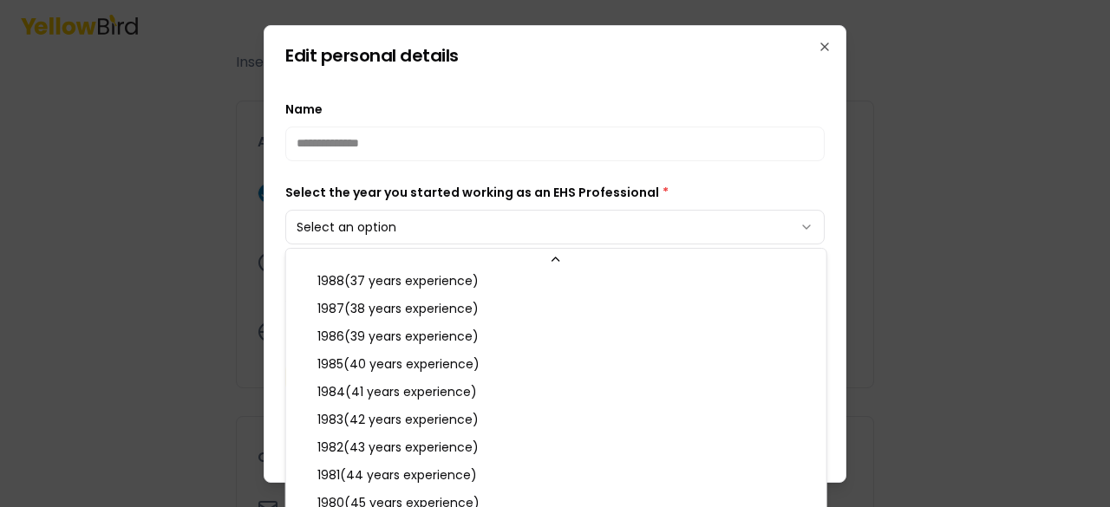
scroll to position [1041, 0]
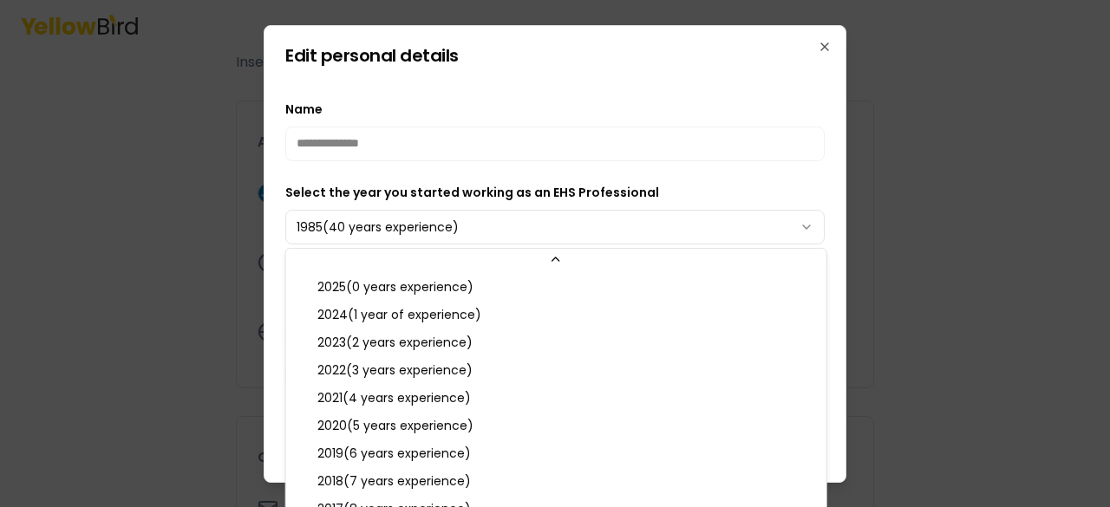
click at [509, 218] on body "**********" at bounding box center [555, 253] width 1110 height 507
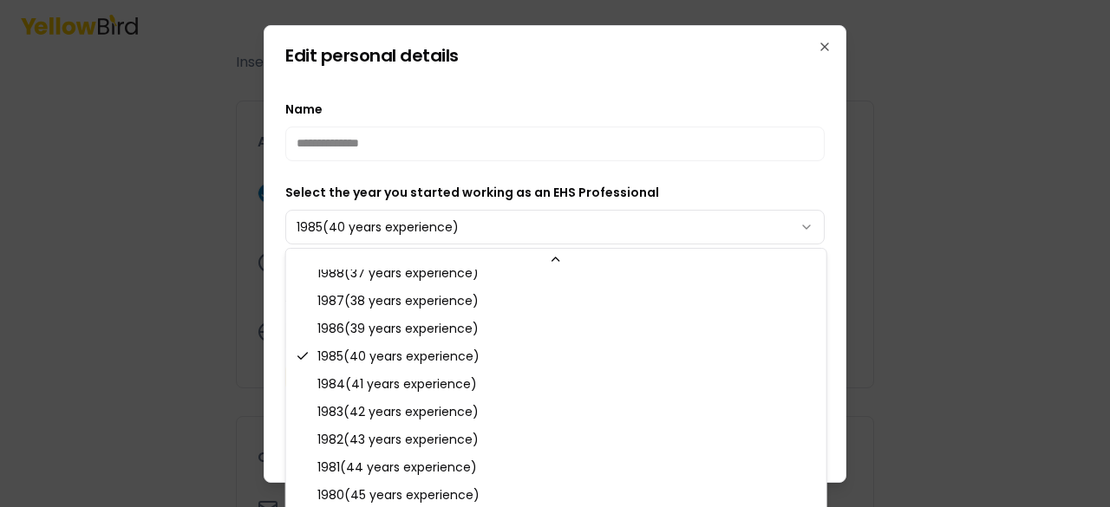
scroll to position [1055, 0]
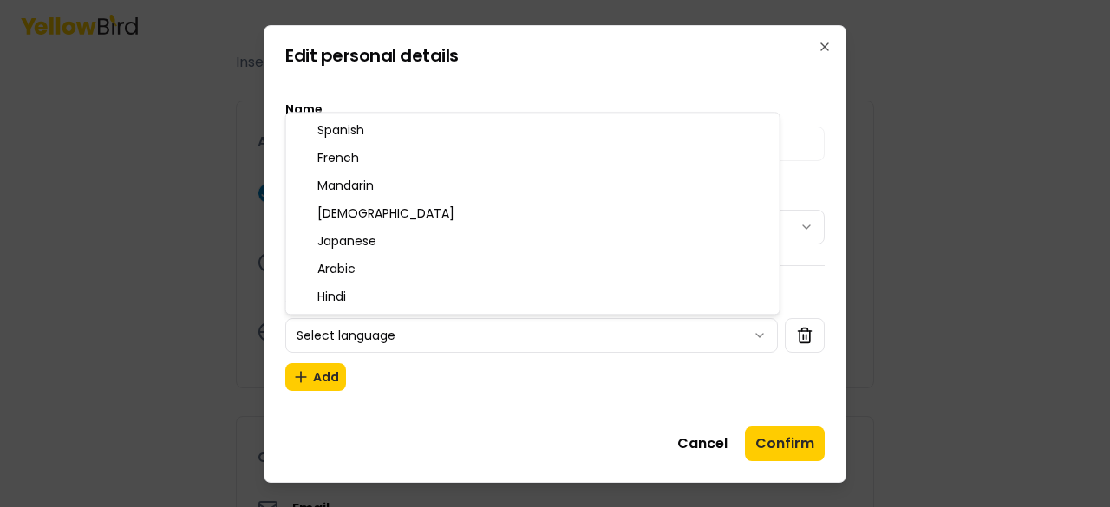
click at [468, 334] on body "**********" at bounding box center [555, 253] width 1110 height 507
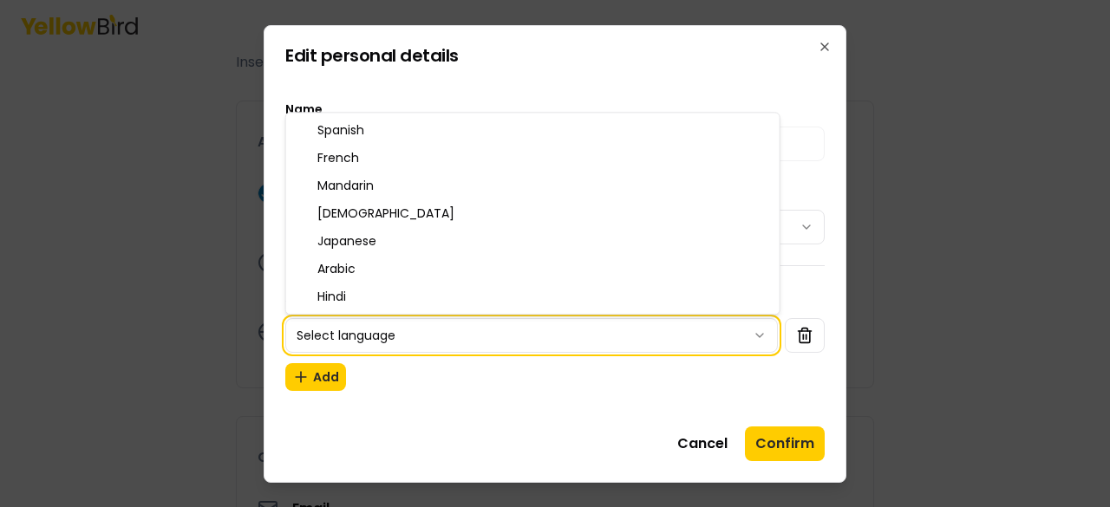
click at [506, 389] on body "**********" at bounding box center [555, 253] width 1110 height 507
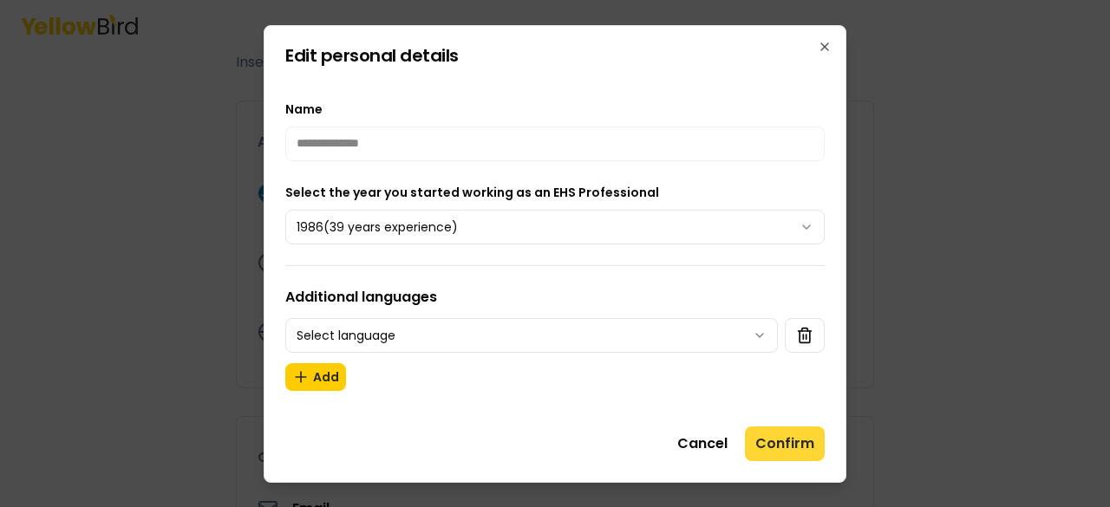
click at [777, 441] on button "Confirm" at bounding box center [785, 444] width 80 height 35
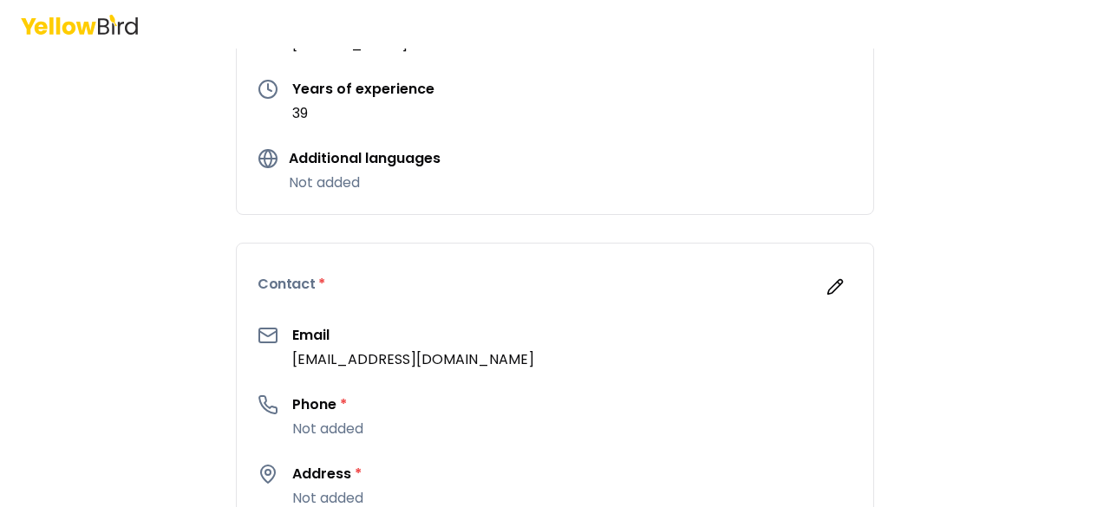
scroll to position [347, 0]
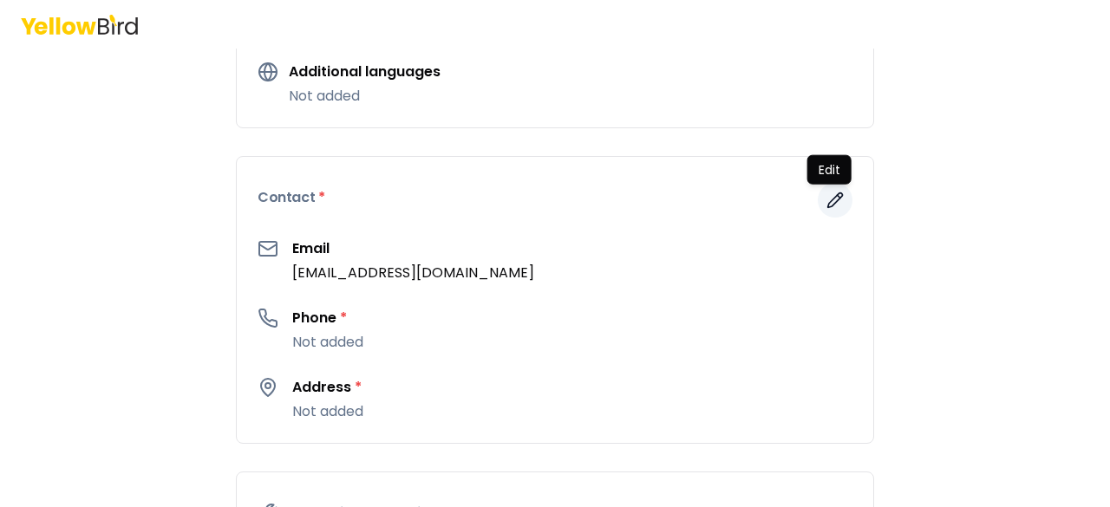
click at [830, 199] on icon "button" at bounding box center [835, 200] width 17 height 17
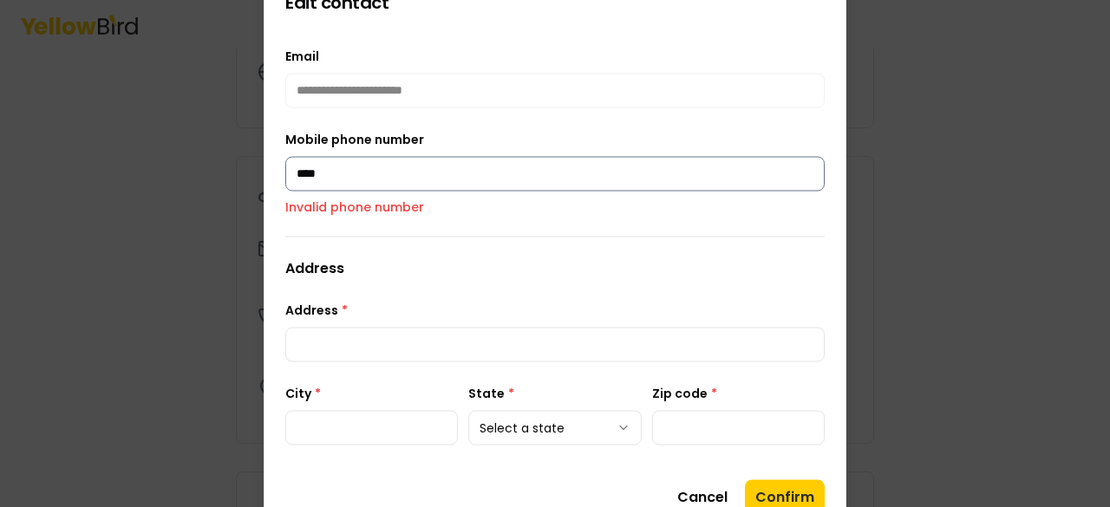
type input "**********"
type input "******"
type input "*****"
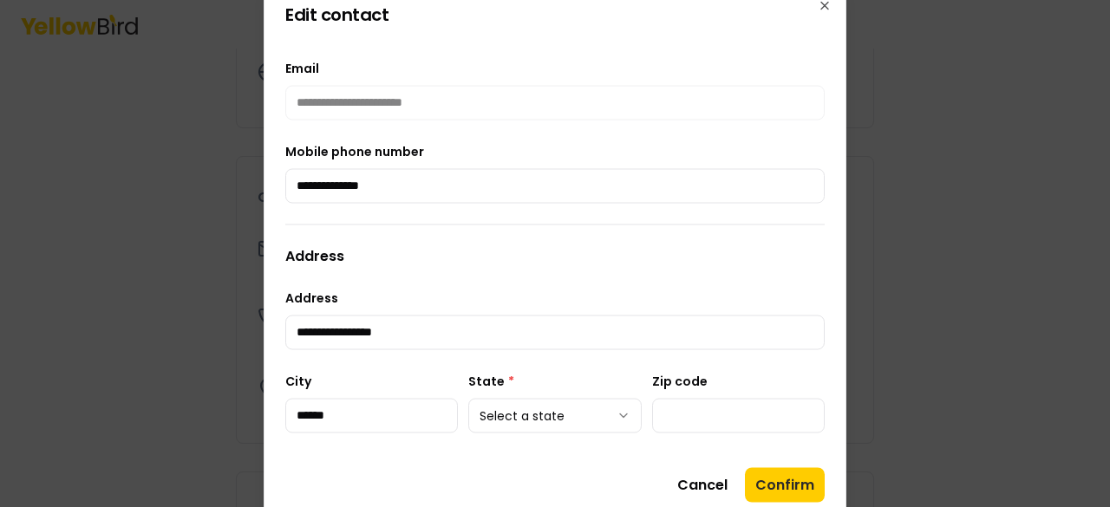
type input "**********"
click at [623, 414] on body "**********" at bounding box center [555, 253] width 1110 height 507
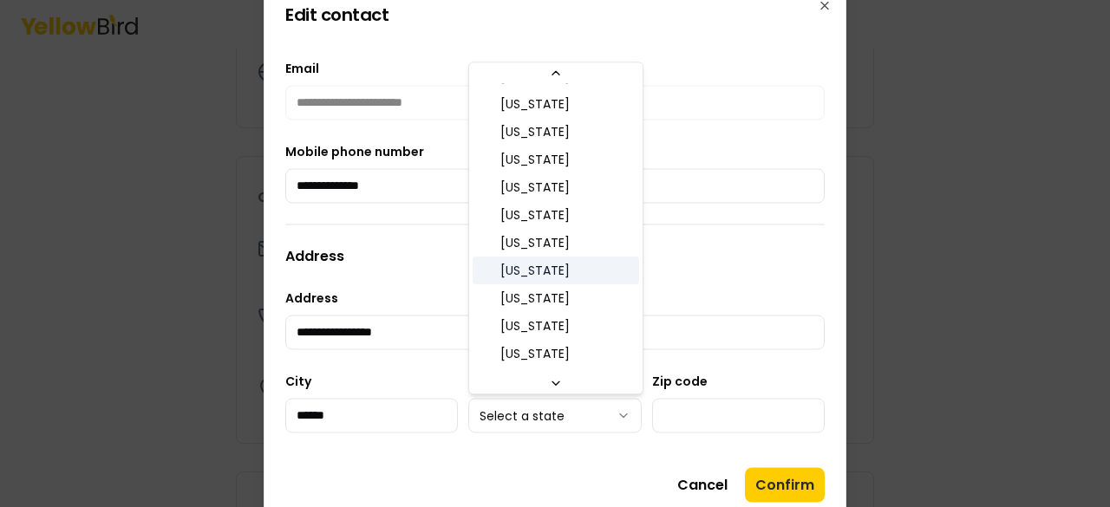
scroll to position [781, 0]
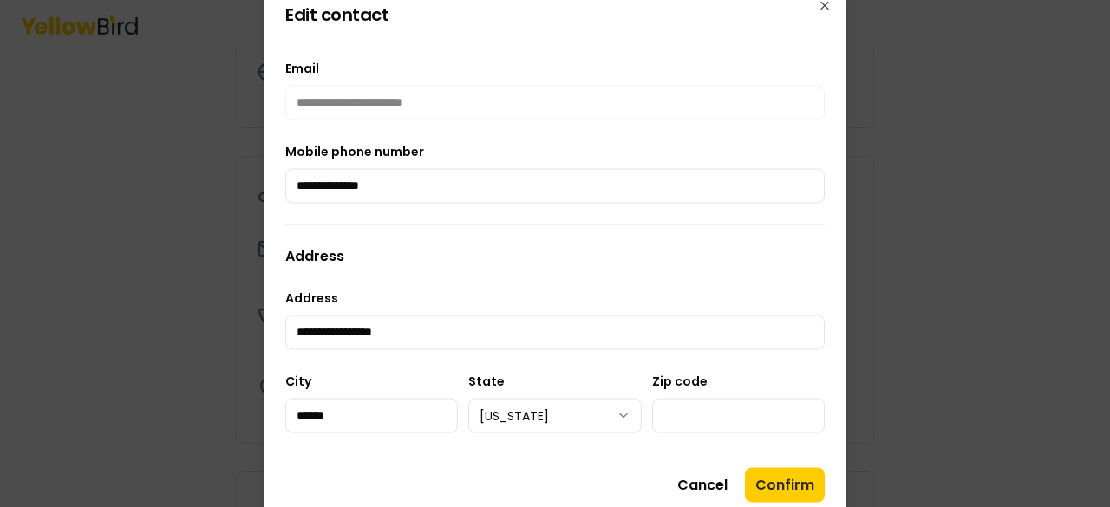
click at [647, 265] on h3 "Address" at bounding box center [554, 255] width 539 height 21
click at [799, 483] on button "Confirm" at bounding box center [785, 484] width 80 height 35
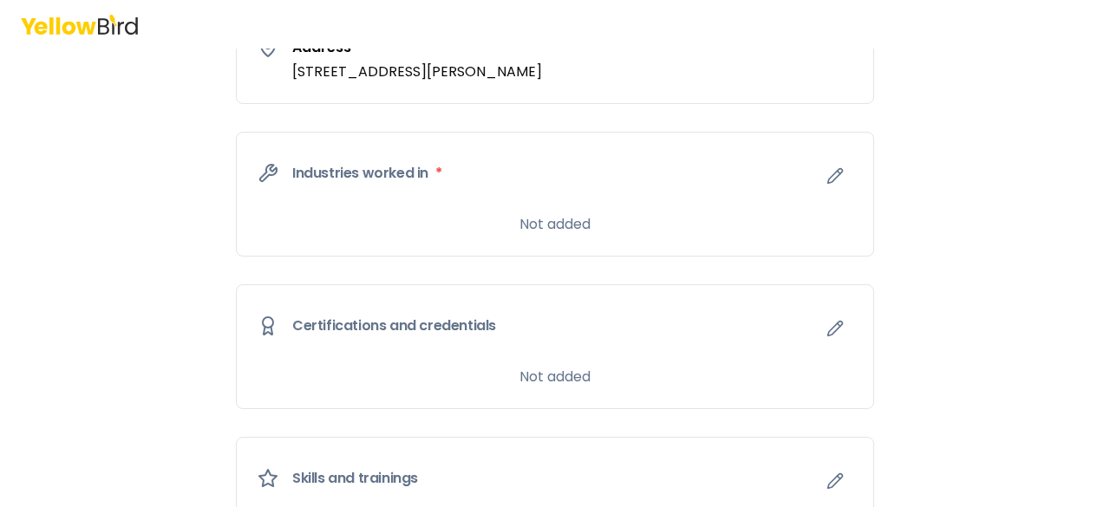
scroll to position [694, 0]
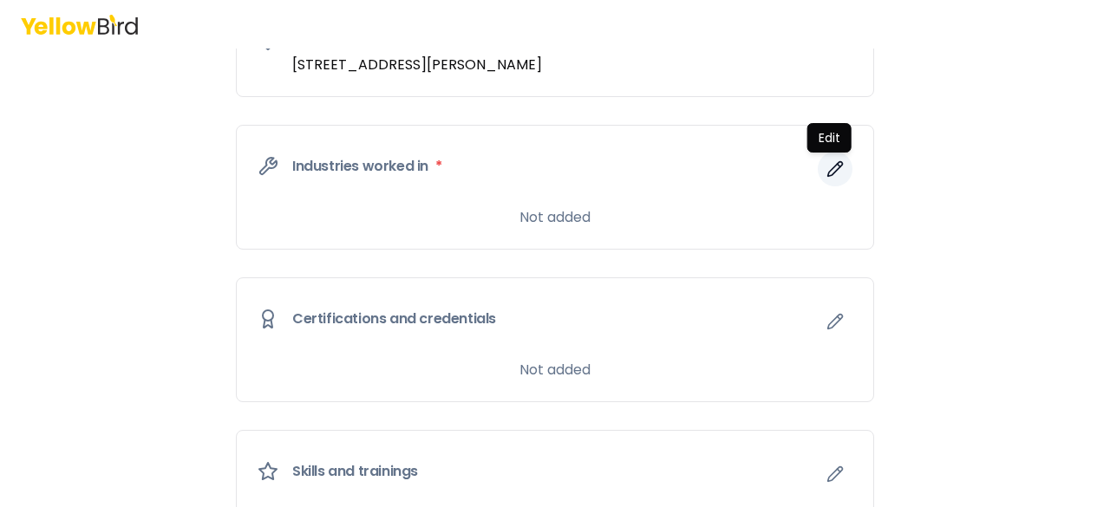
click at [833, 171] on icon "button" at bounding box center [835, 168] width 17 height 17
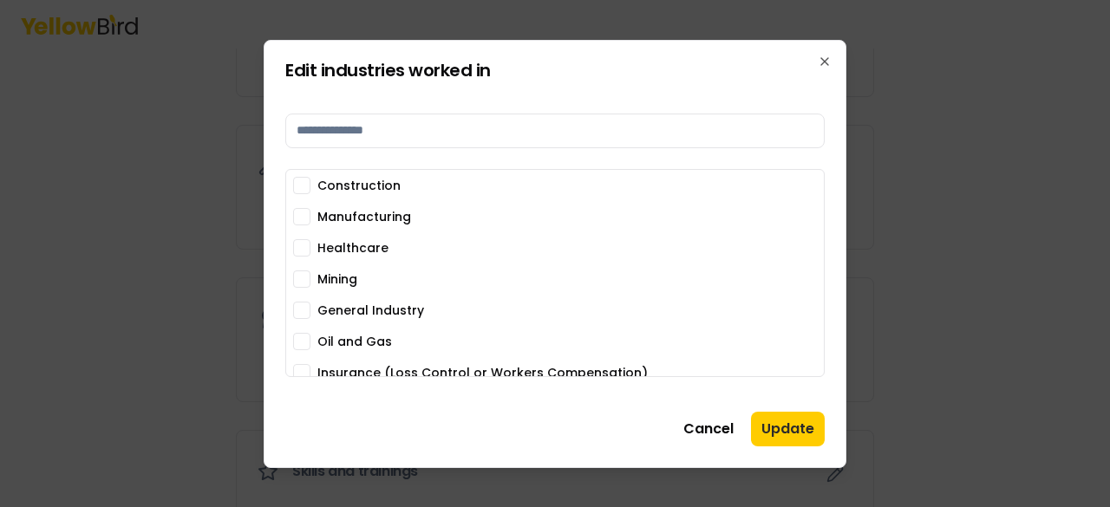
click at [300, 218] on button "Manufacturing" at bounding box center [301, 216] width 17 height 17
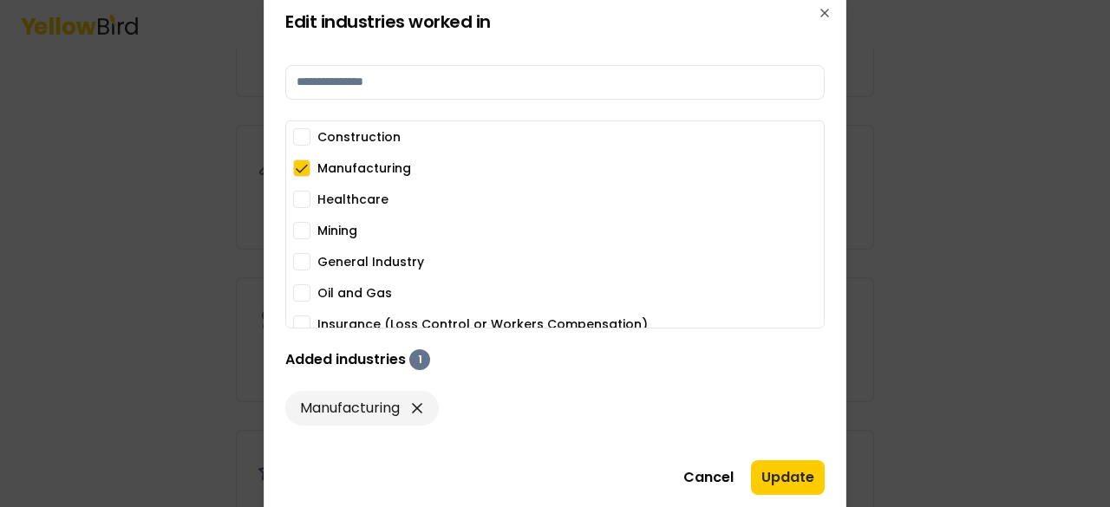
click at [301, 261] on button "General Industry" at bounding box center [301, 261] width 17 height 17
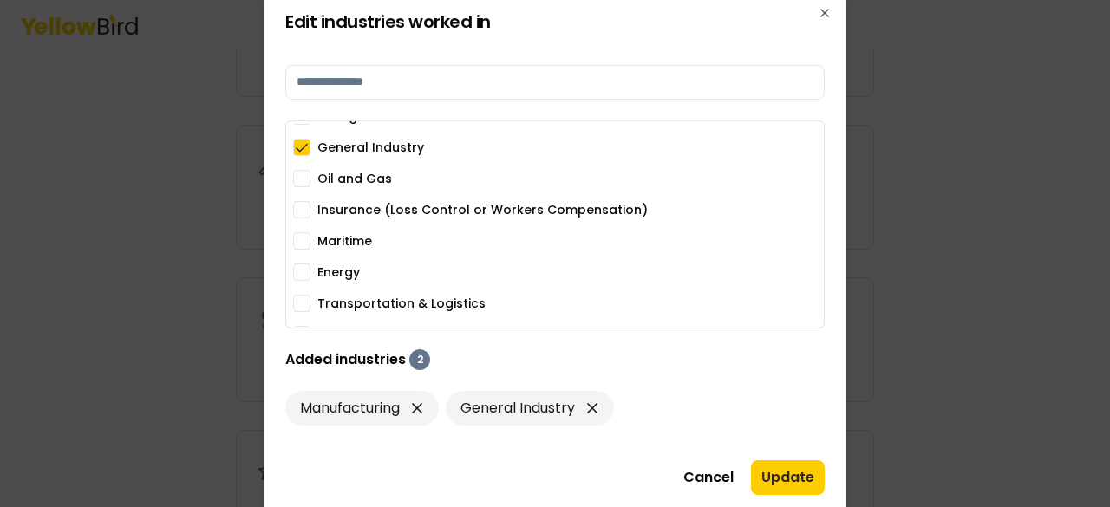
scroll to position [136, 0]
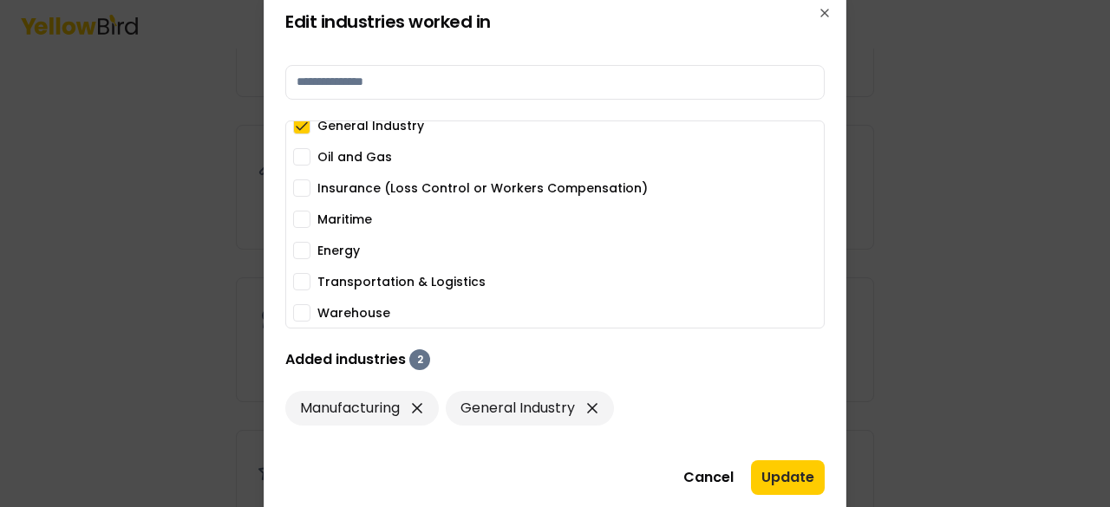
click at [302, 249] on button "Energy" at bounding box center [301, 250] width 17 height 17
click at [301, 311] on button "Warehouse" at bounding box center [301, 312] width 17 height 17
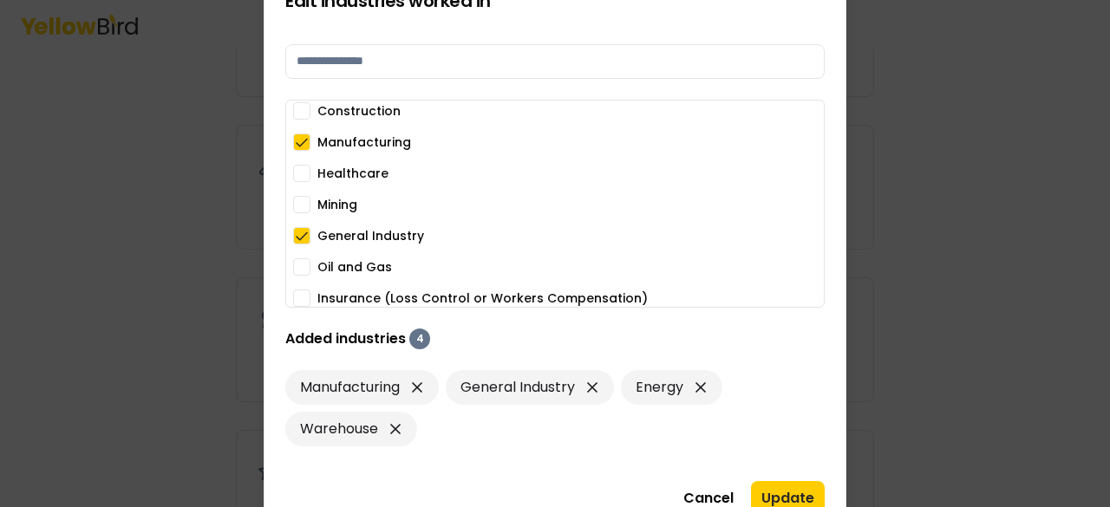
scroll to position [0, 0]
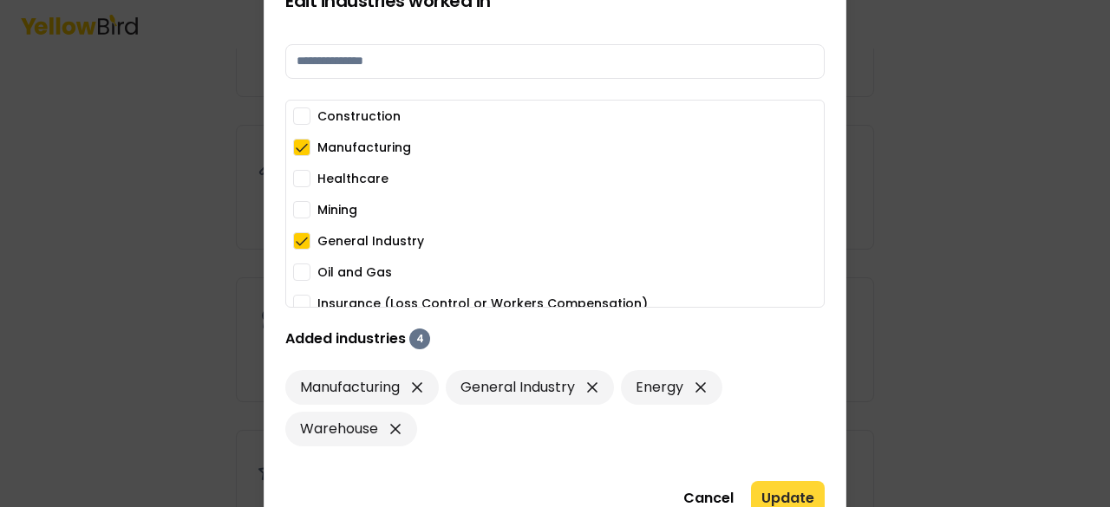
click at [784, 498] on button "Update" at bounding box center [788, 498] width 74 height 35
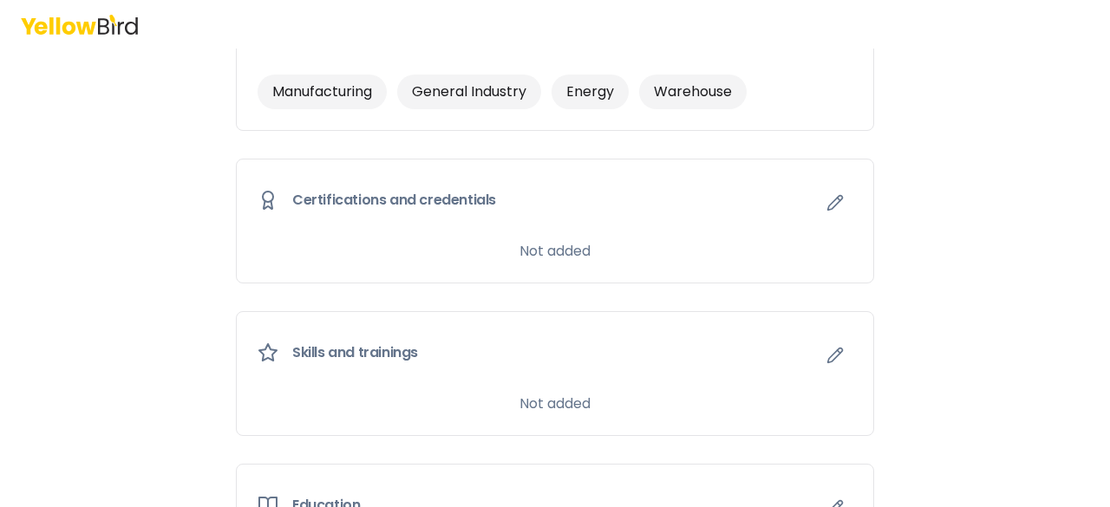
scroll to position [867, 0]
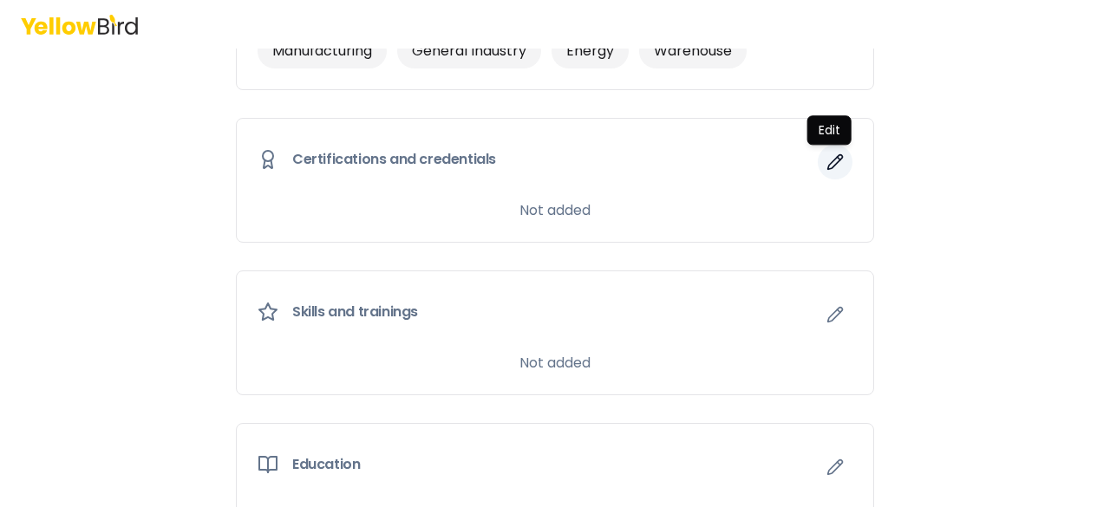
click at [835, 162] on icon "button" at bounding box center [835, 162] width 17 height 17
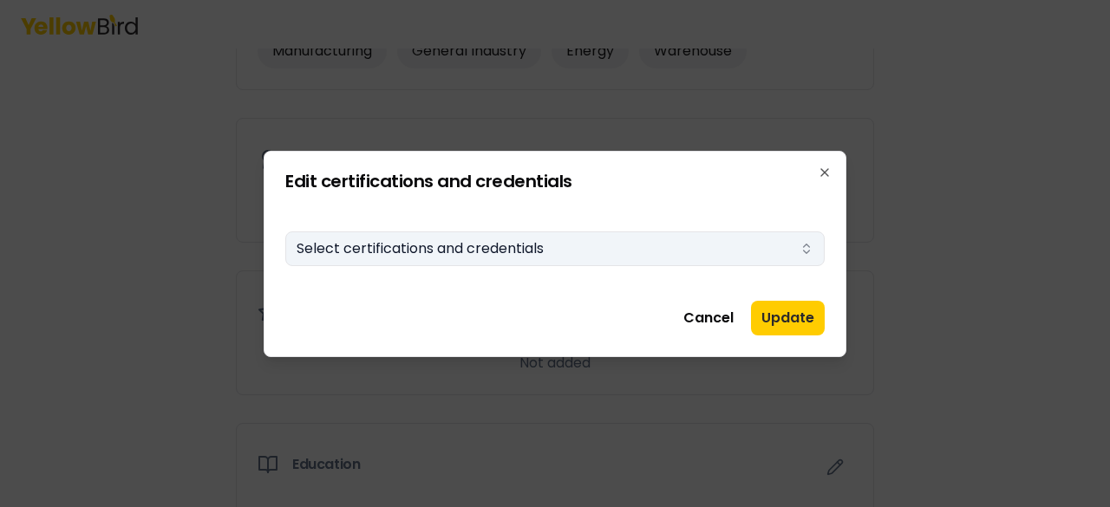
click at [489, 249] on button "Select certifications and credentials" at bounding box center [554, 249] width 539 height 35
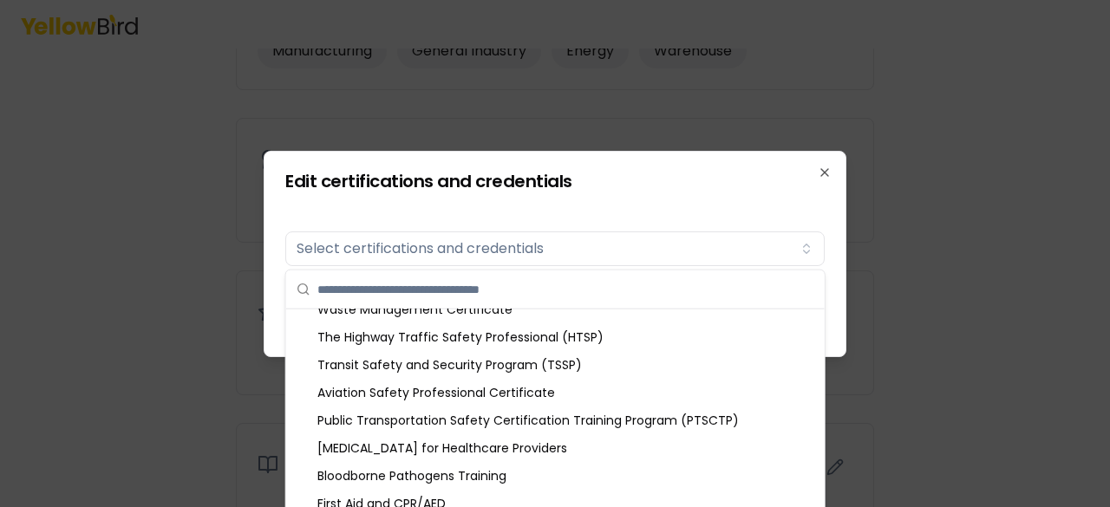
scroll to position [2158, 0]
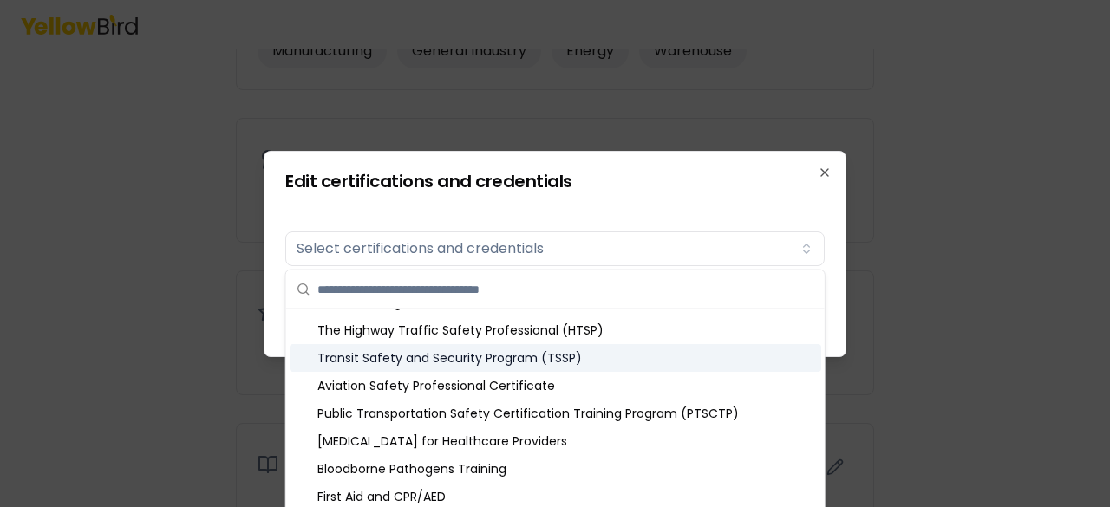
click at [989, 393] on div at bounding box center [555, 253] width 1110 height 507
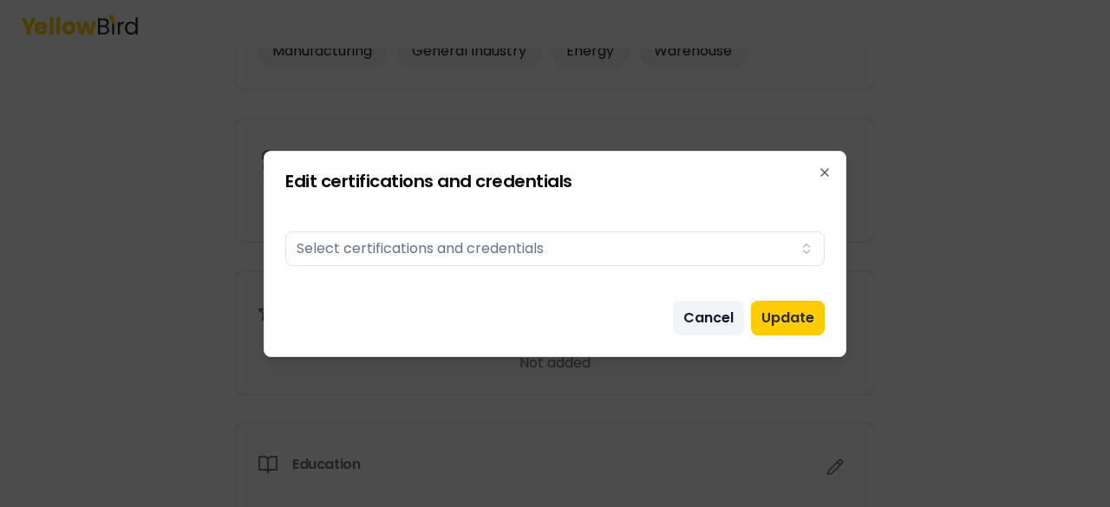
click at [709, 313] on button "Cancel" at bounding box center [708, 318] width 71 height 35
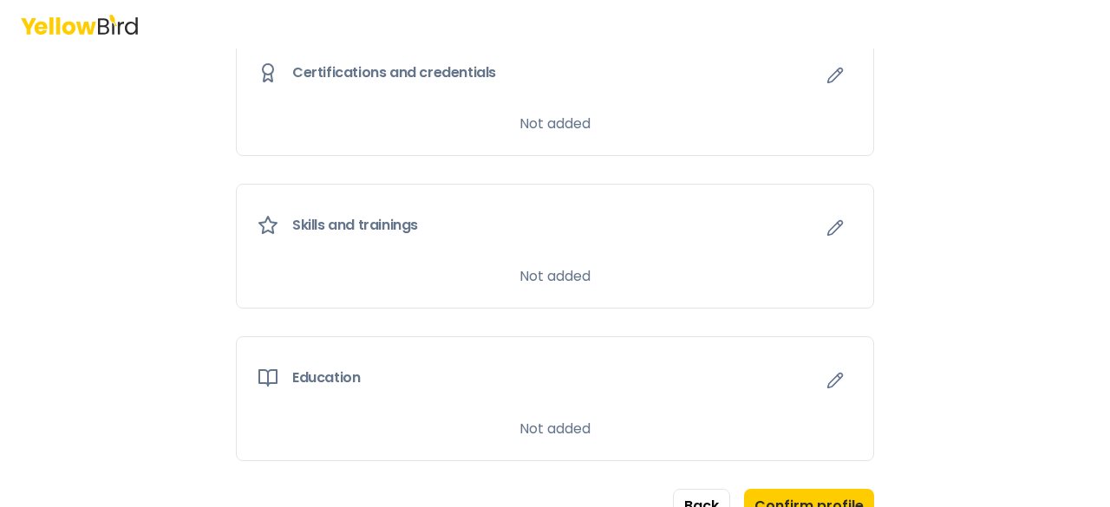
scroll to position [1011, 0]
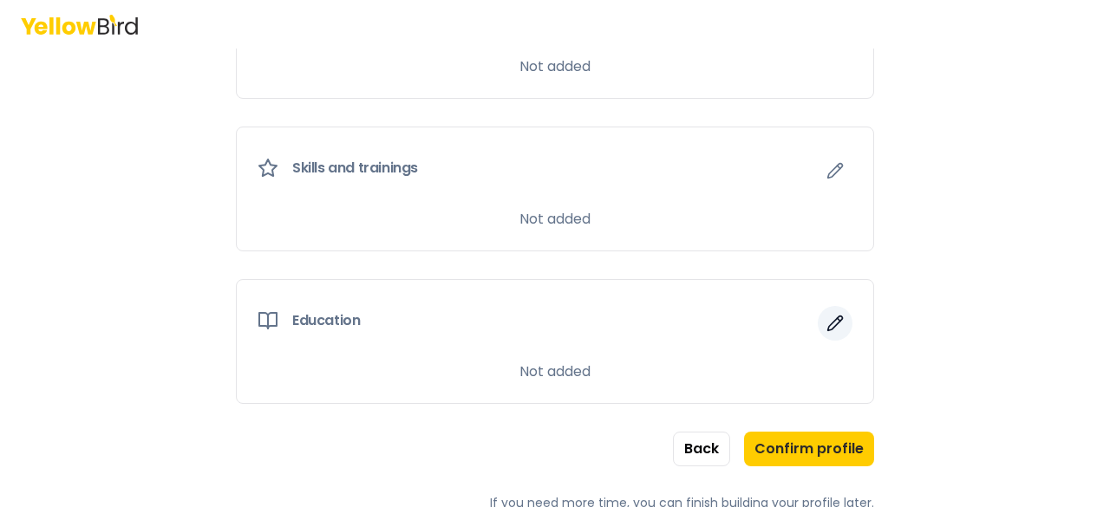
click at [836, 318] on icon "button" at bounding box center [835, 323] width 17 height 17
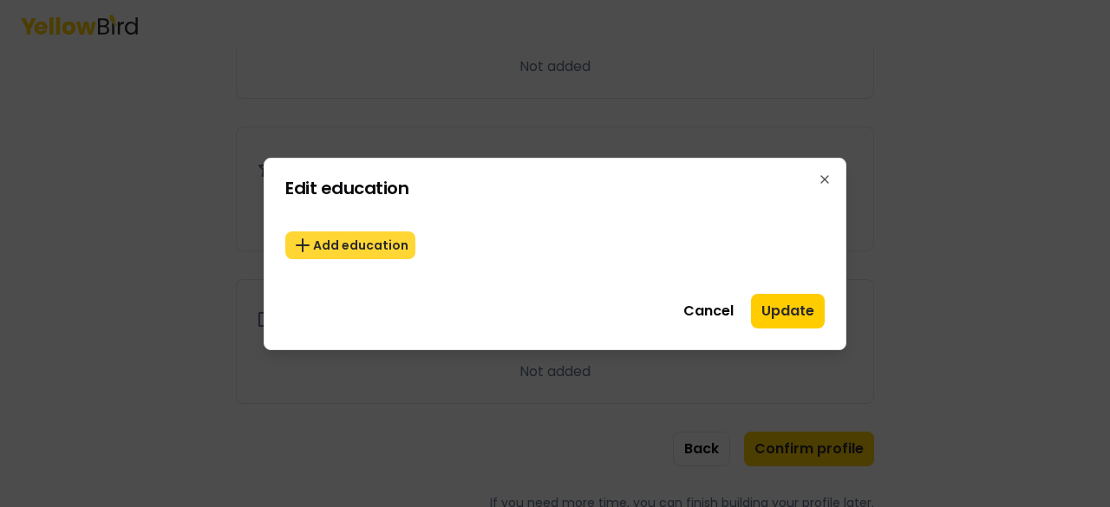
click at [350, 240] on button "Add education" at bounding box center [350, 246] width 130 height 28
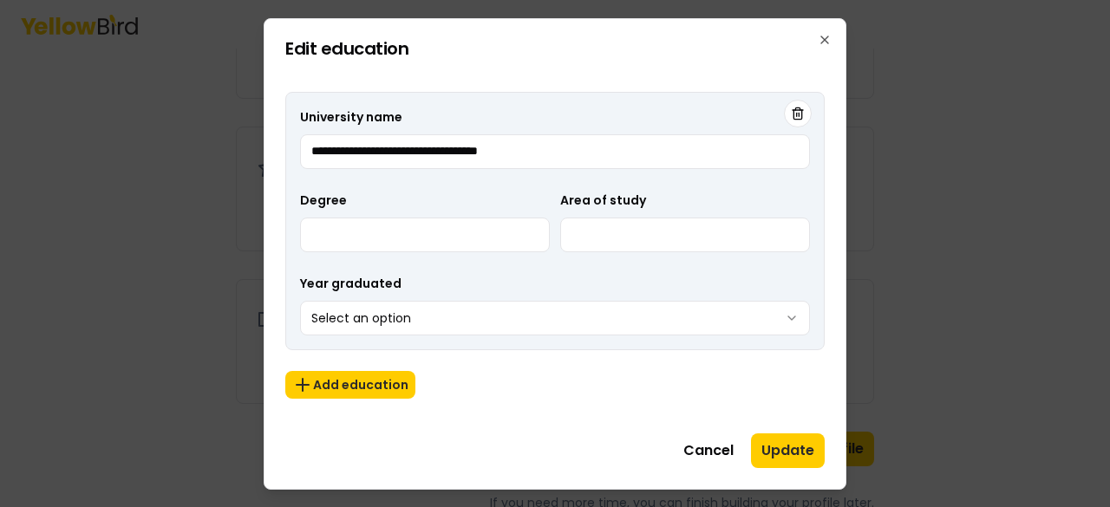
type input "**********"
click at [496, 240] on input "Degree" at bounding box center [425, 235] width 250 height 35
click at [500, 240] on input "**********" at bounding box center [425, 235] width 250 height 35
type input "**********"
click at [702, 231] on input "Area of study" at bounding box center [685, 235] width 250 height 35
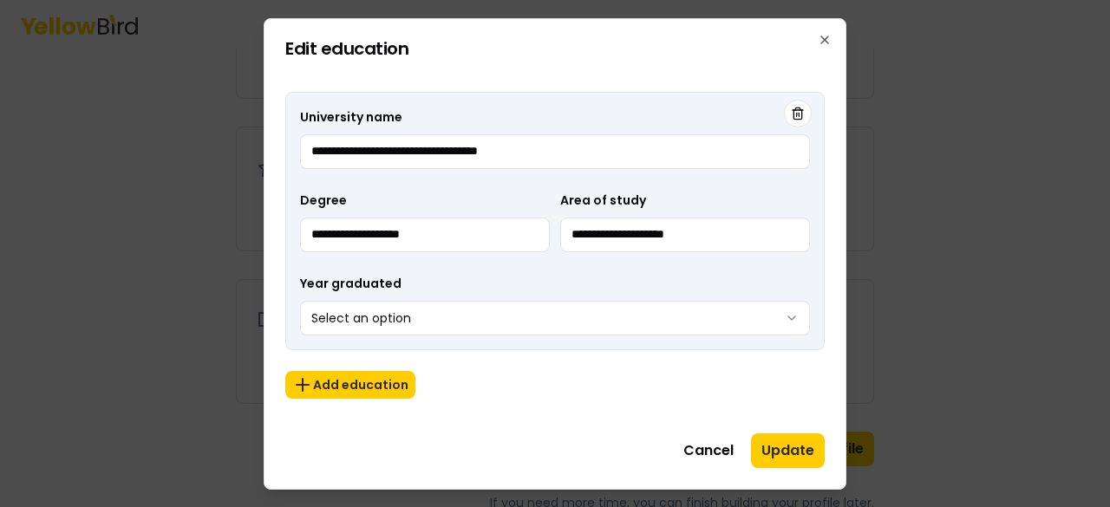
type input "**********"
click at [748, 318] on body "**********" at bounding box center [555, 253] width 1110 height 507
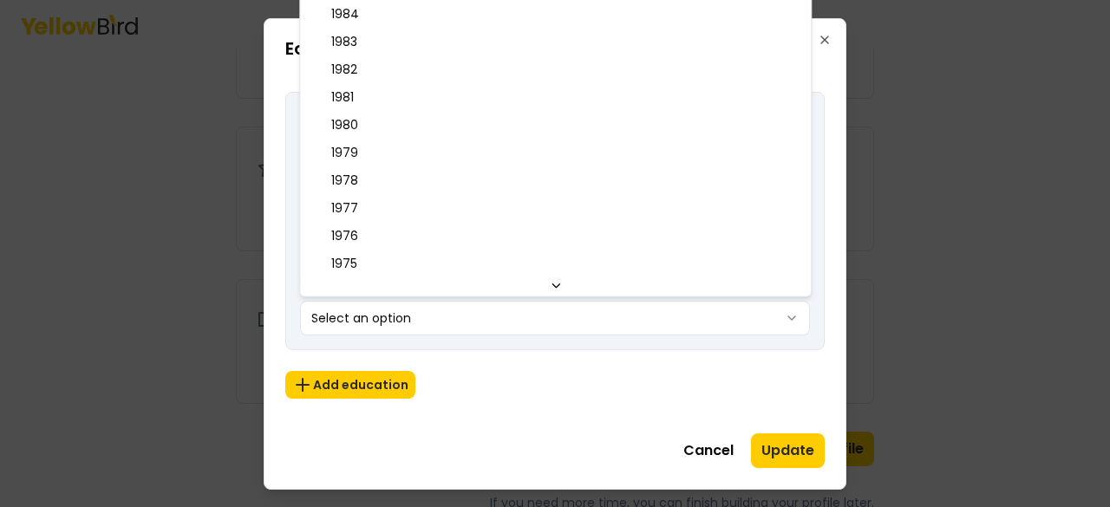
scroll to position [1041, 0]
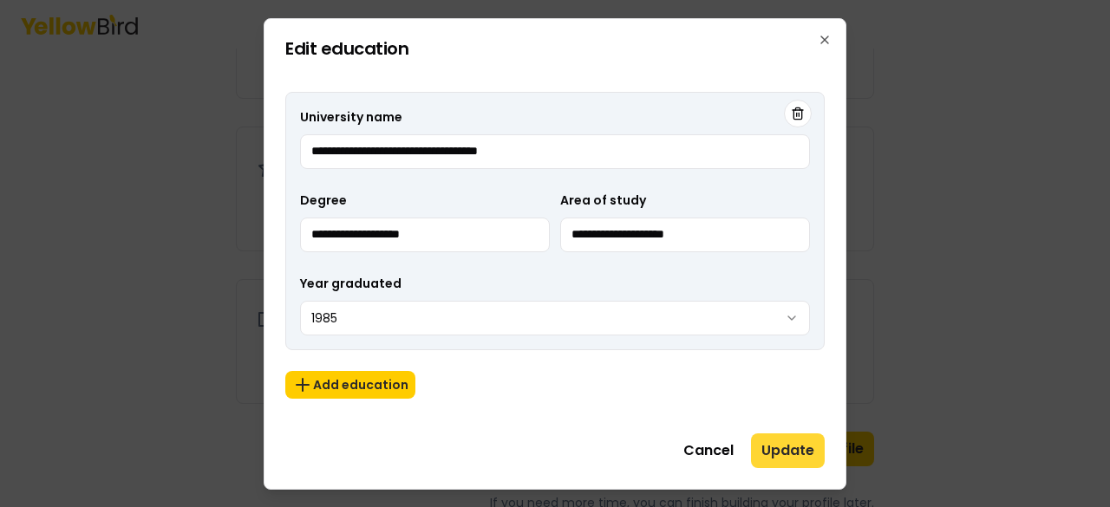
click at [774, 448] on button "Update" at bounding box center [788, 451] width 74 height 35
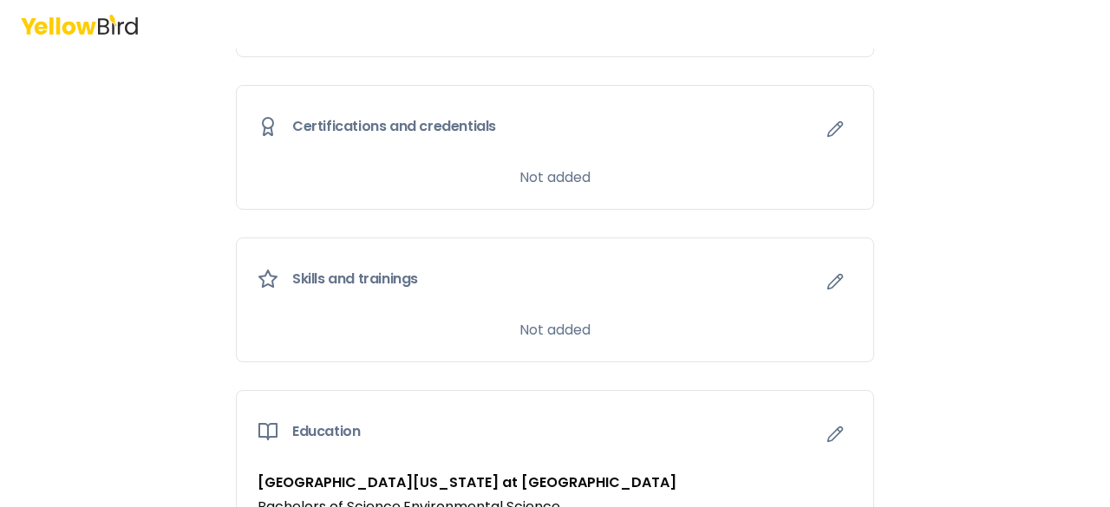
scroll to position [883, 0]
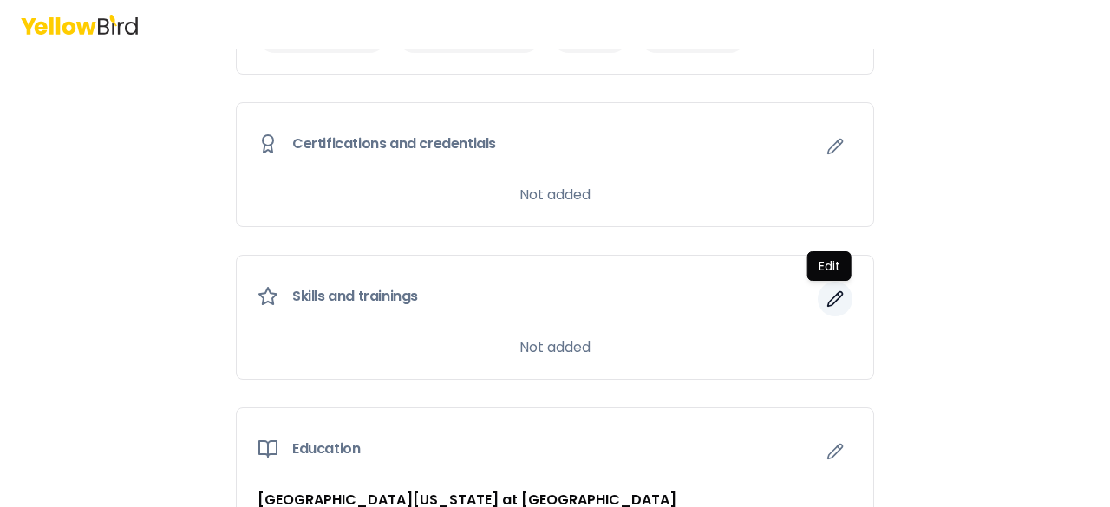
click at [833, 299] on icon "button" at bounding box center [835, 299] width 17 height 17
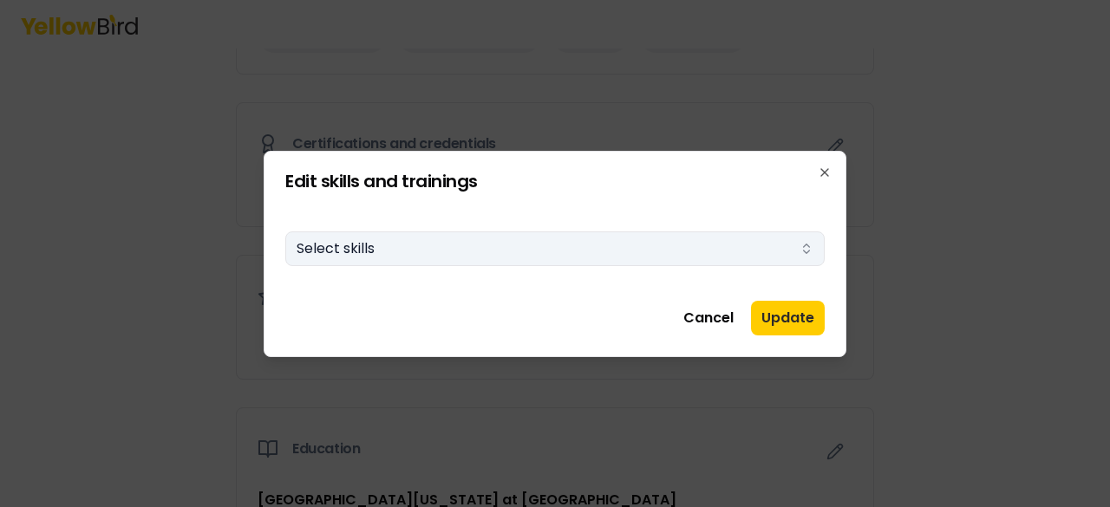
click at [670, 259] on button "Select skills" at bounding box center [554, 249] width 539 height 35
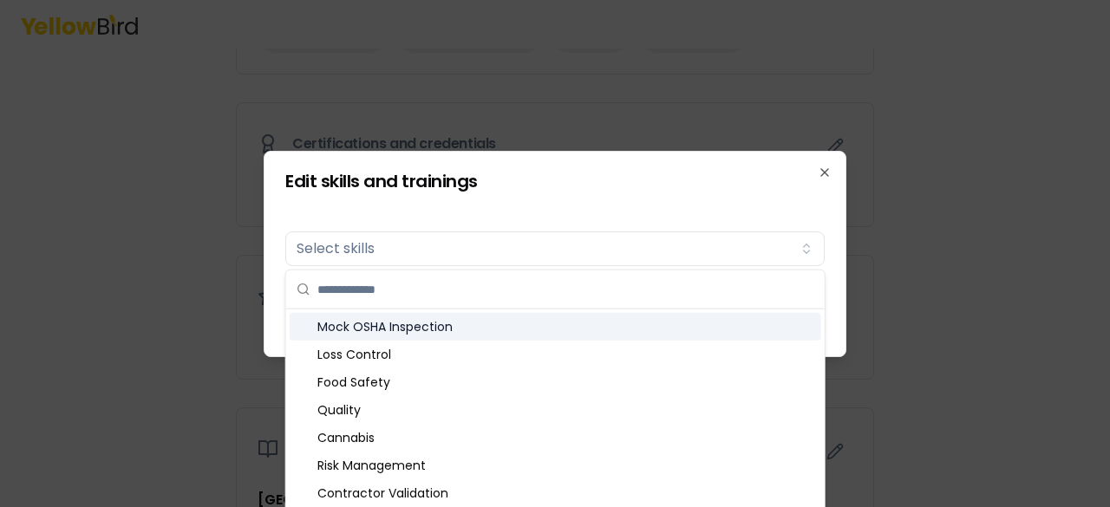
click at [414, 330] on div "Mock OSHA Inspection" at bounding box center [556, 327] width 532 height 28
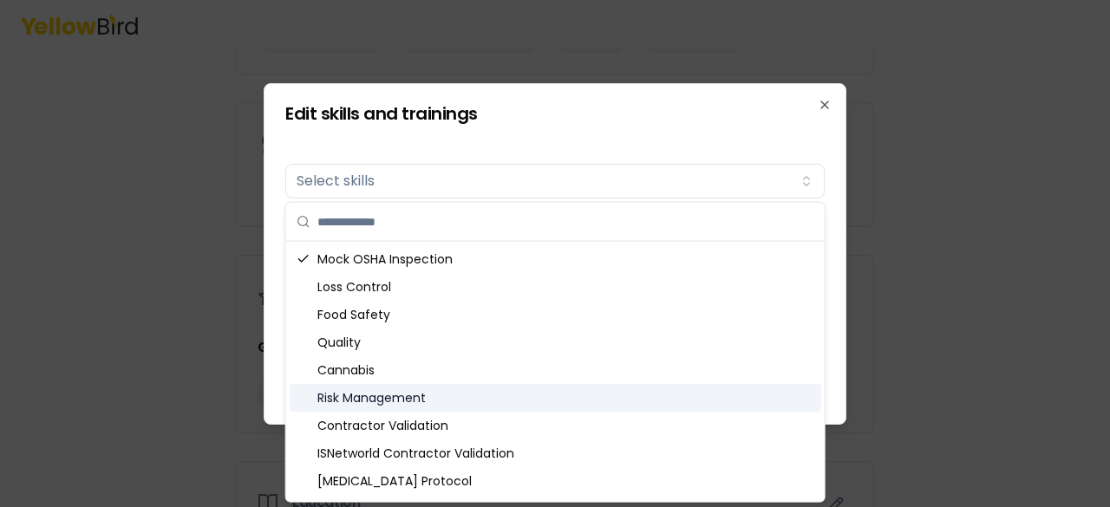
click at [402, 400] on div "Risk Management" at bounding box center [556, 398] width 532 height 28
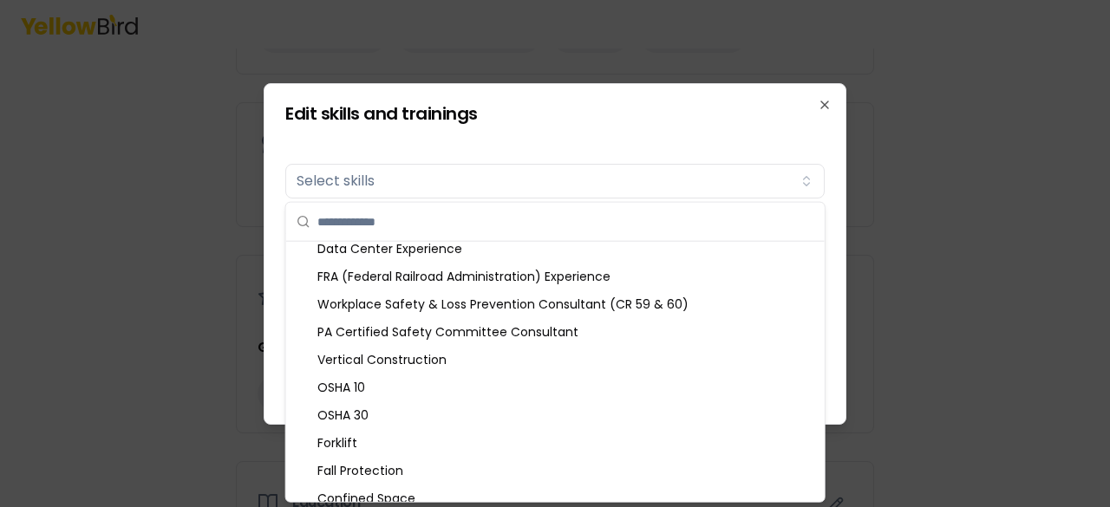
scroll to position [291, 0]
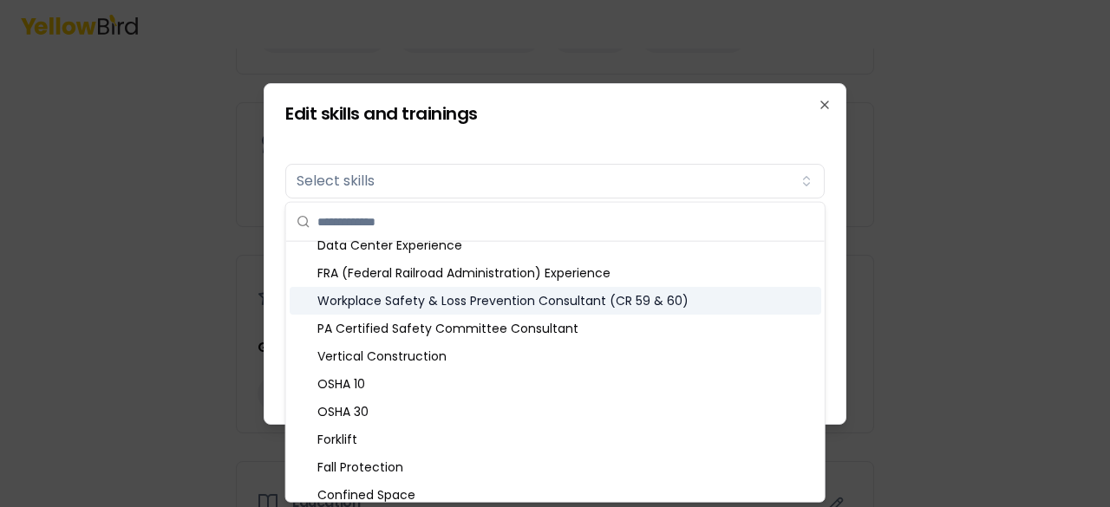
click at [307, 301] on icon "Suggestions" at bounding box center [304, 301] width 14 height 14
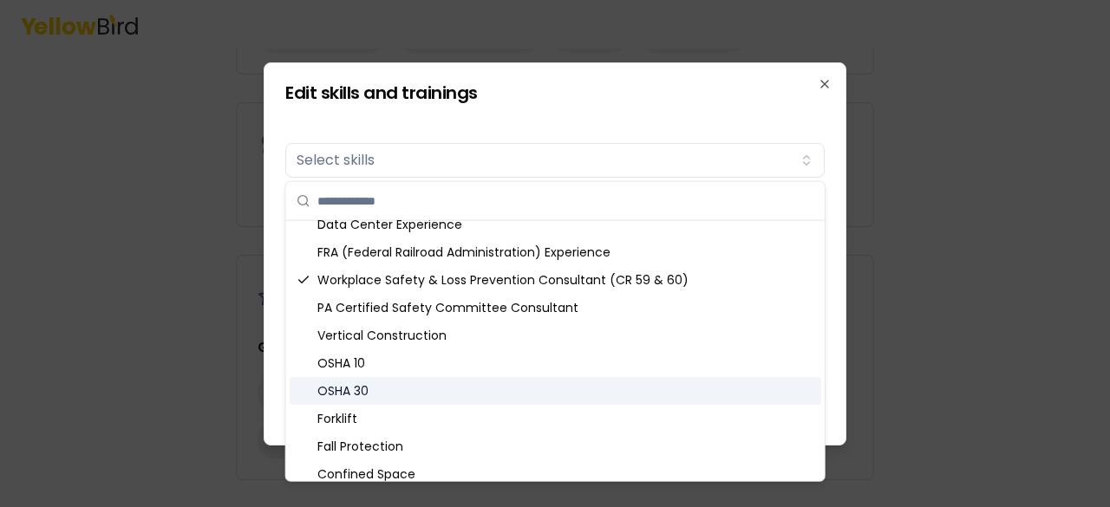
click at [307, 396] on icon "Suggestions" at bounding box center [304, 391] width 14 height 14
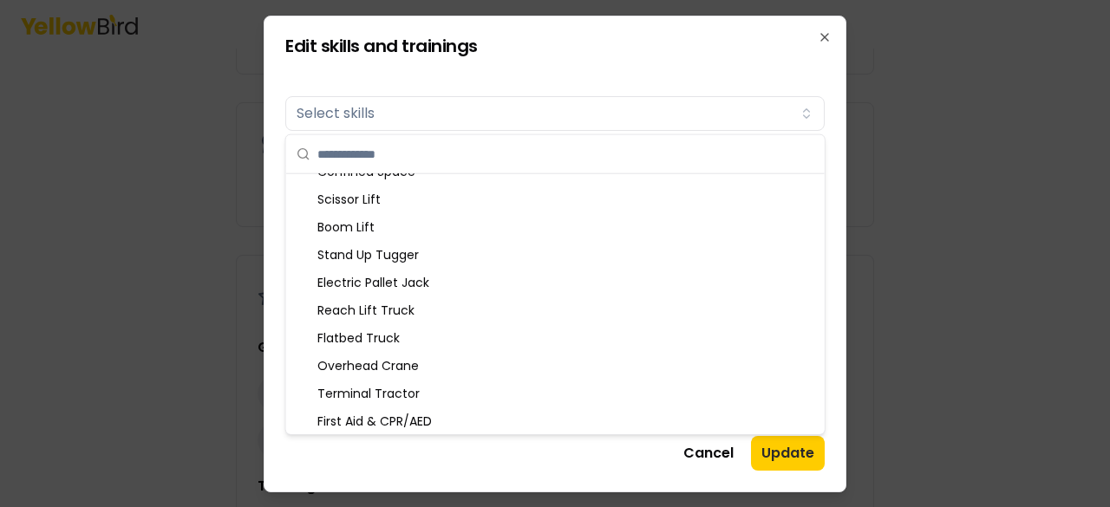
scroll to position [579, 0]
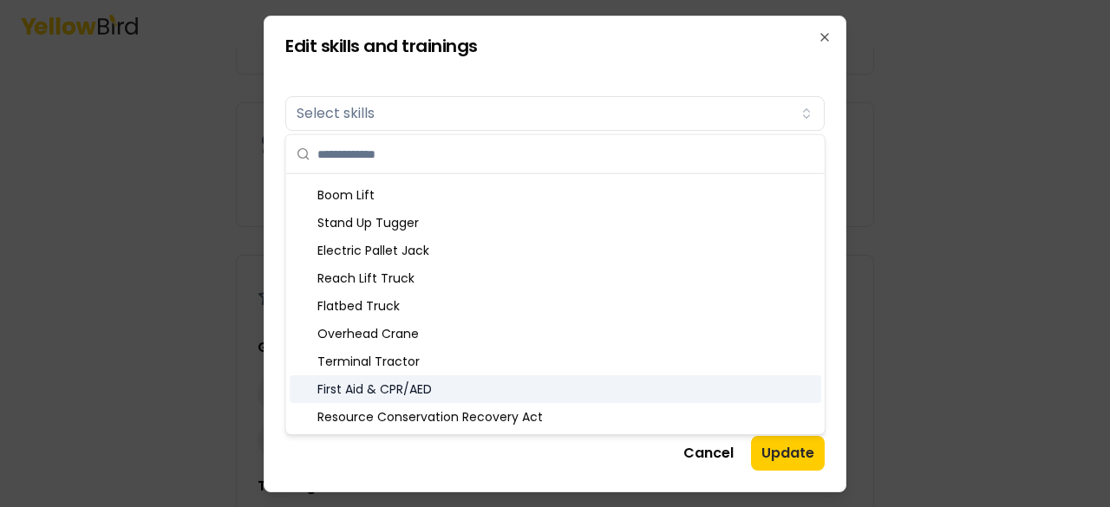
click at [304, 380] on div "First Aid & CPR/AED" at bounding box center [556, 390] width 532 height 28
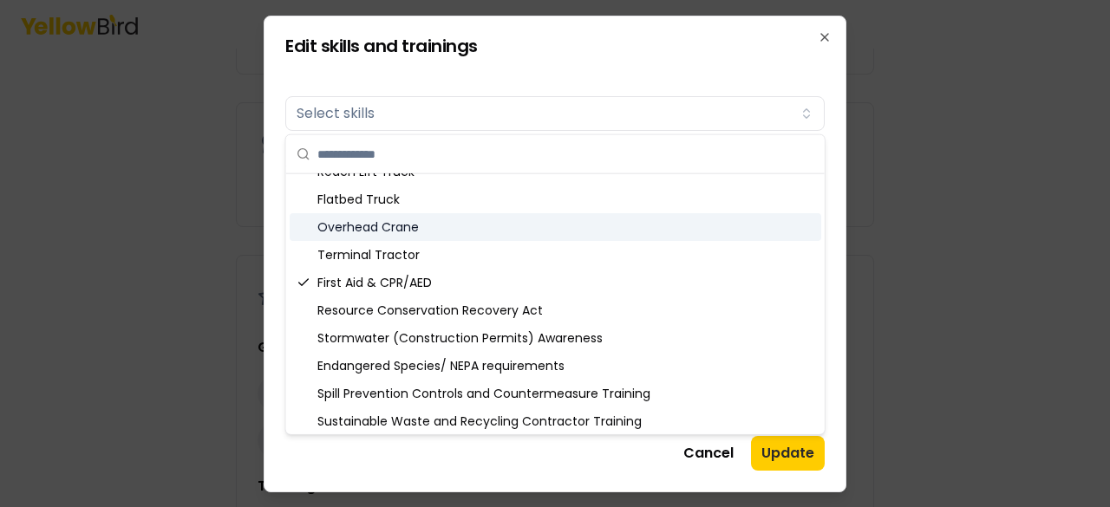
scroll to position [718, 0]
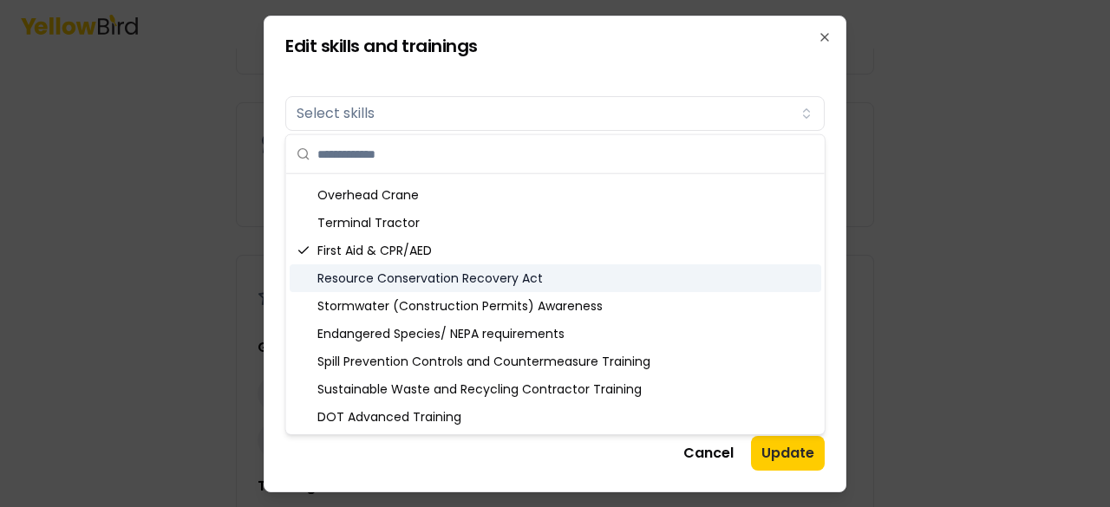
click at [308, 278] on icon "Suggestions" at bounding box center [304, 278] width 14 height 14
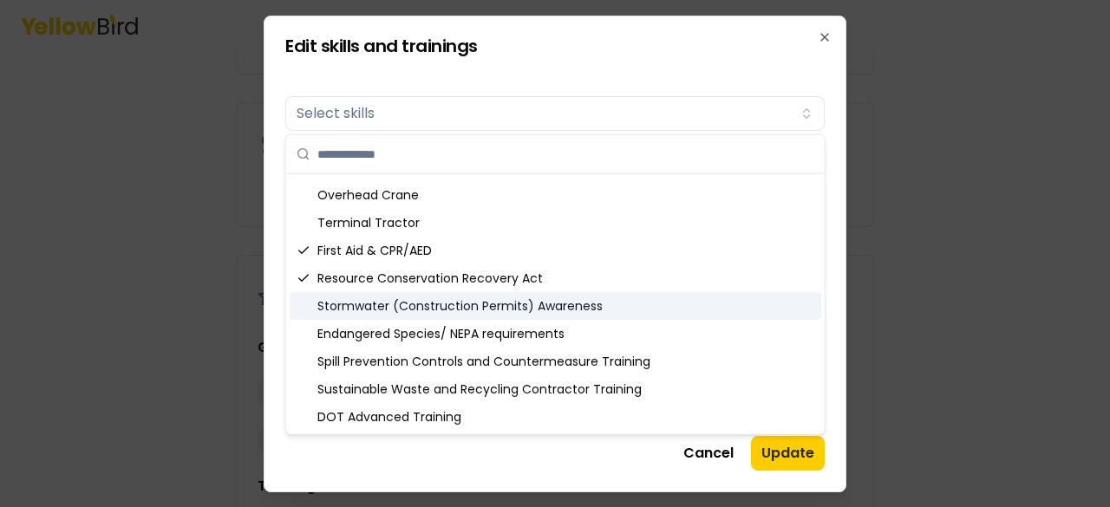
click at [320, 307] on div "Stormwater (Construction Permits) Awareness" at bounding box center [556, 306] width 532 height 28
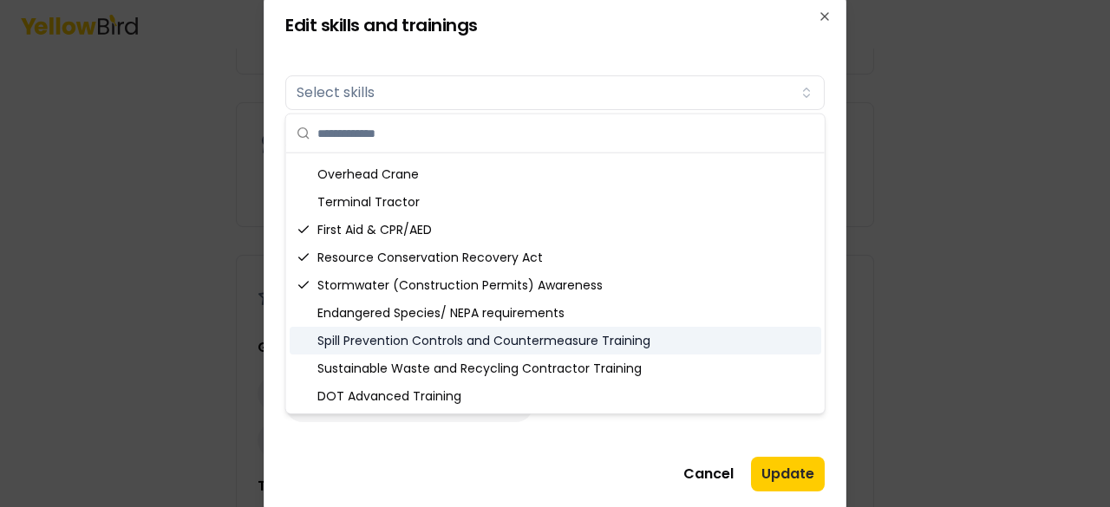
click at [322, 334] on div "Spill Prevention Controls and Countermeasure Training" at bounding box center [556, 341] width 532 height 28
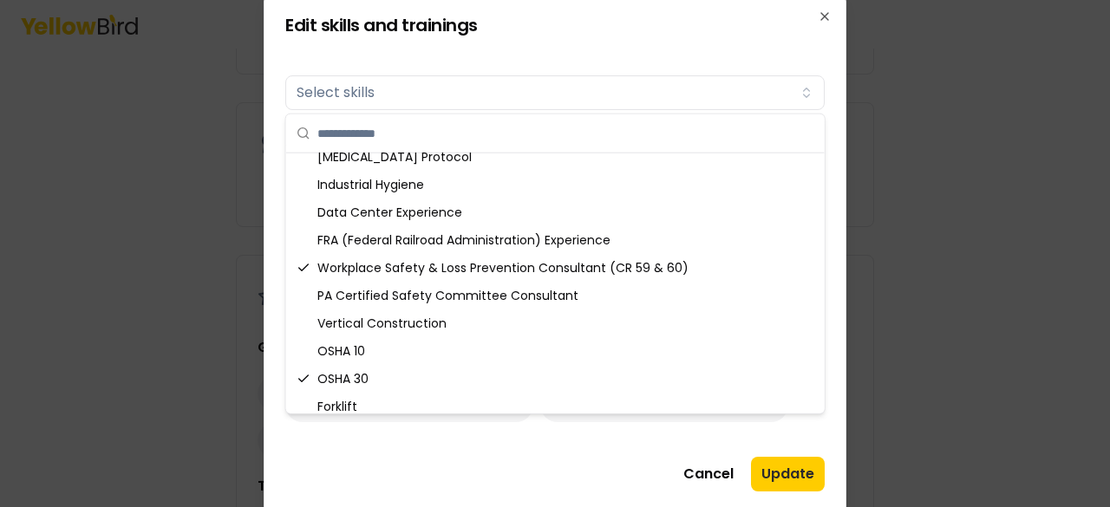
scroll to position [199, 0]
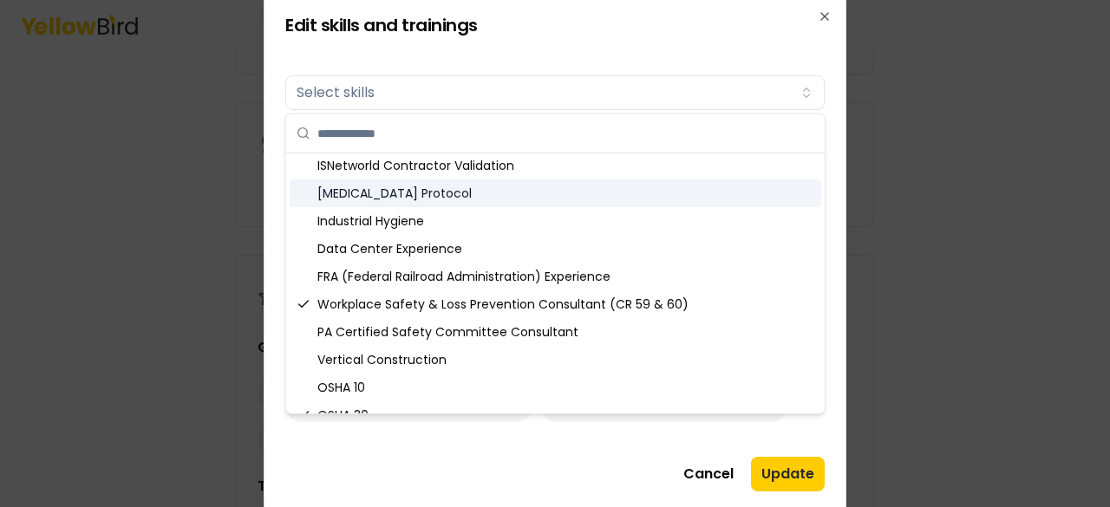
click at [336, 190] on div "[MEDICAL_DATA] Protocol" at bounding box center [556, 194] width 532 height 28
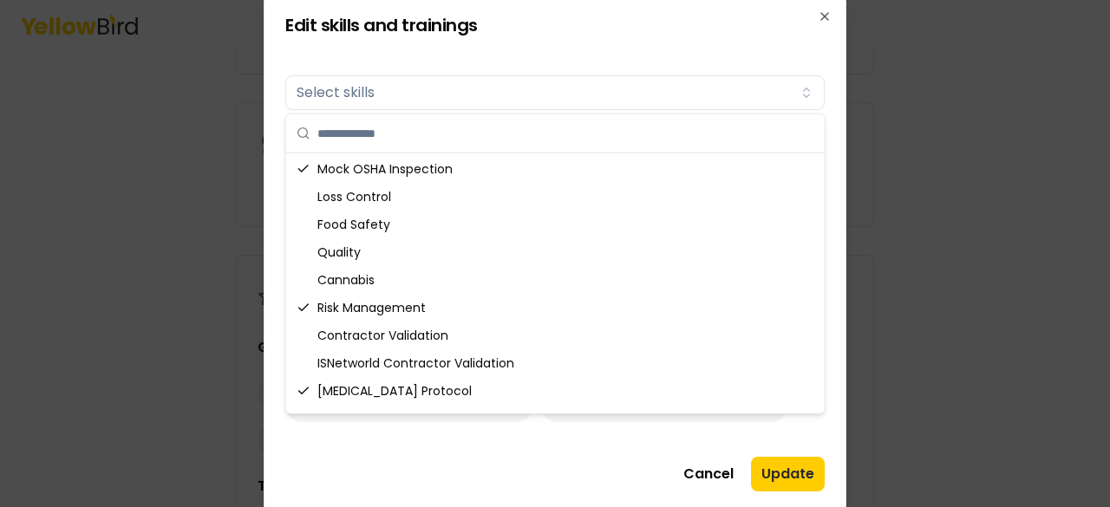
scroll to position [0, 0]
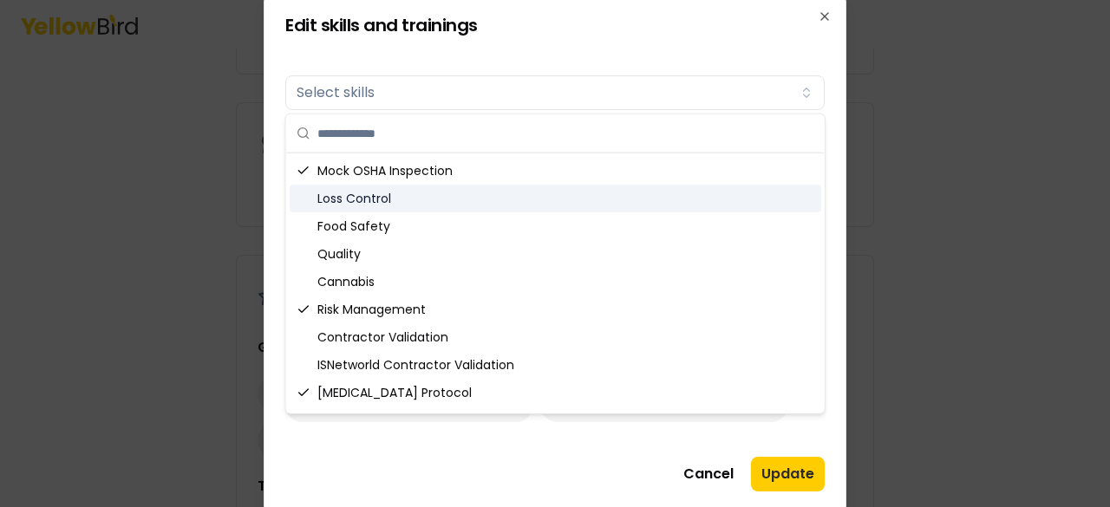
click at [355, 199] on div "Loss Control" at bounding box center [556, 199] width 532 height 28
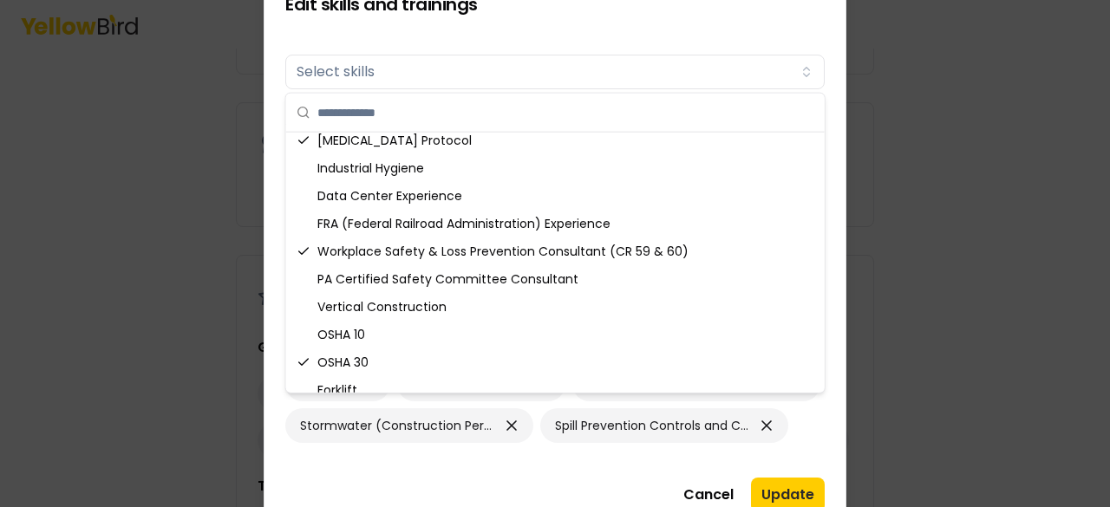
scroll to position [246, 0]
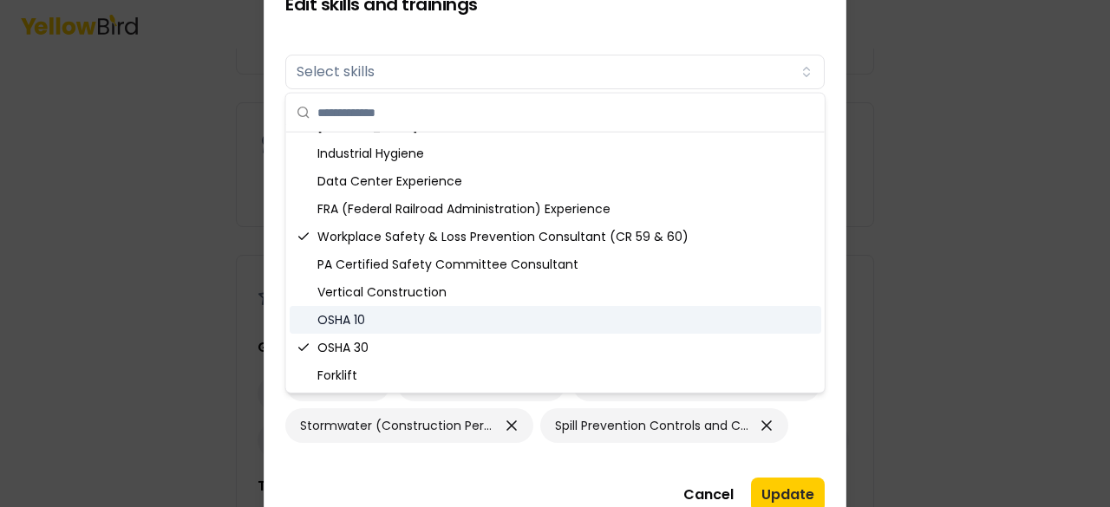
click at [298, 323] on icon "Suggestions" at bounding box center [304, 320] width 14 height 14
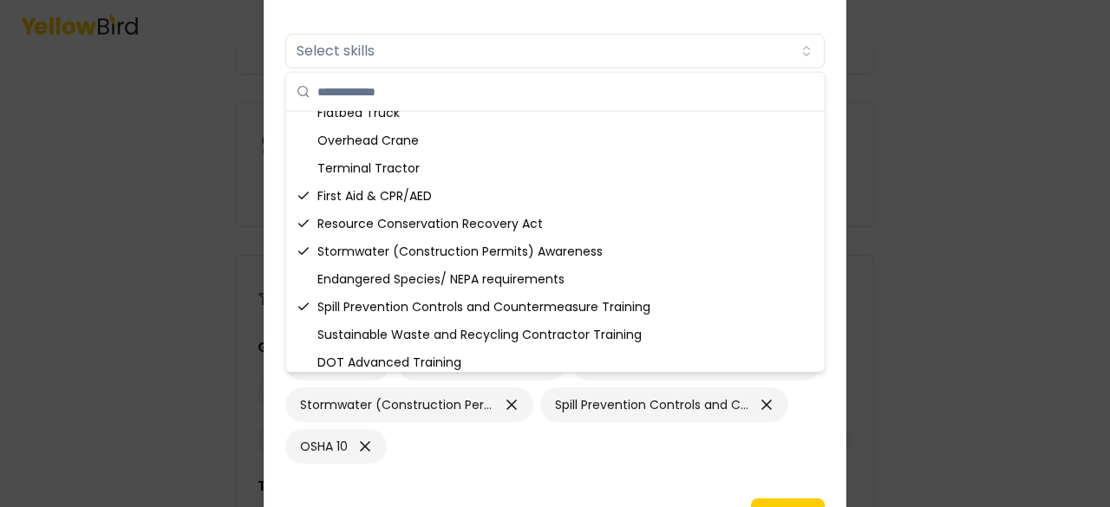
scroll to position [718, 0]
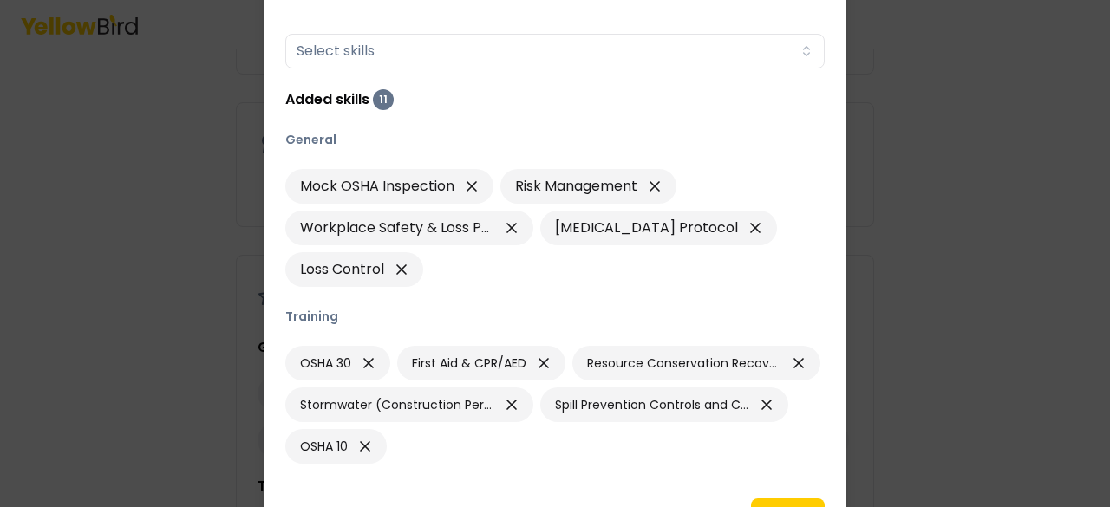
click at [593, 448] on div "OSHA 30 First Aid & CPR/AED Resource Conservation Recovery Act Stormwater (Cons…" at bounding box center [554, 405] width 539 height 118
click at [788, 499] on button "Update" at bounding box center [788, 516] width 74 height 35
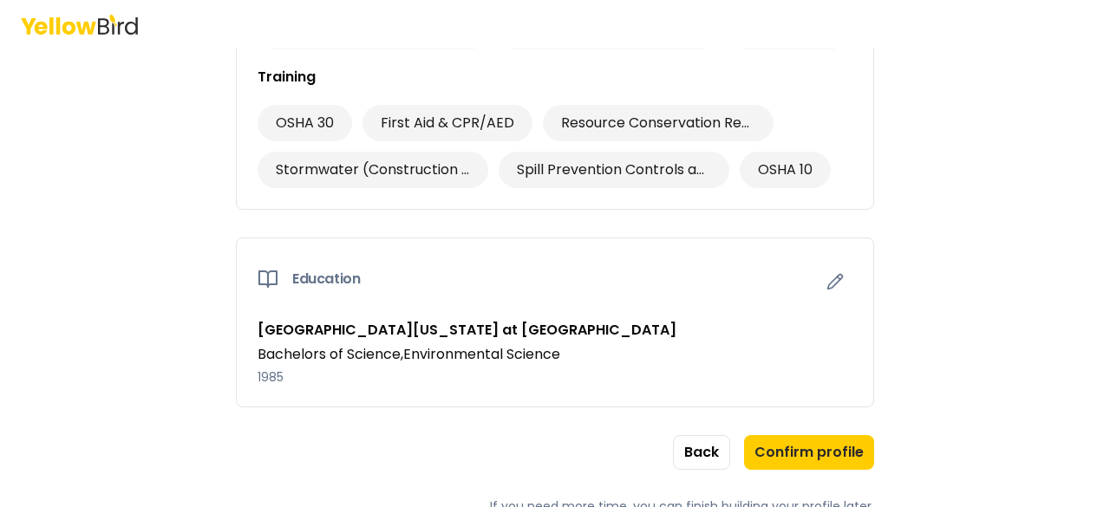
scroll to position [1294, 0]
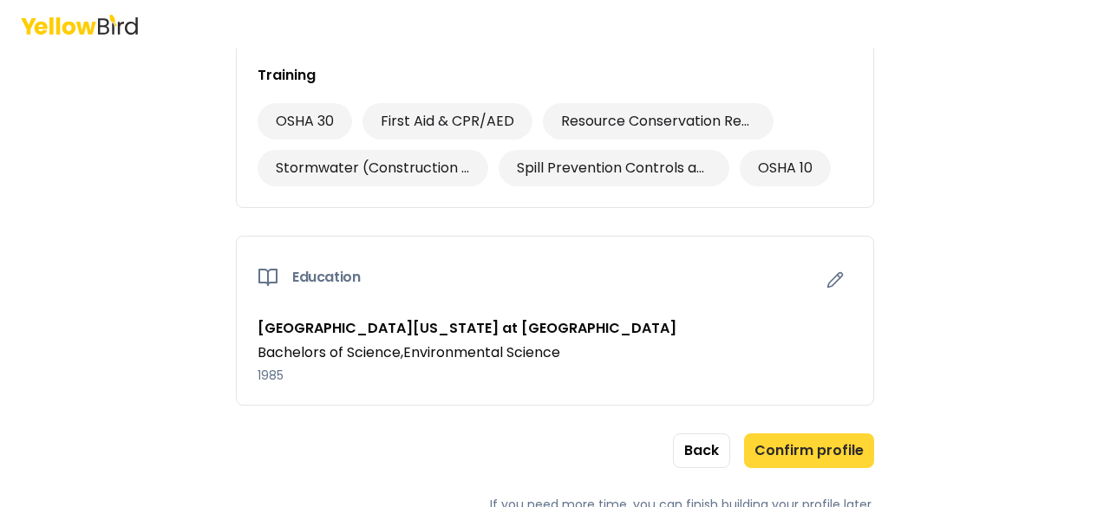
click at [800, 450] on button "Confirm profile" at bounding box center [809, 451] width 130 height 35
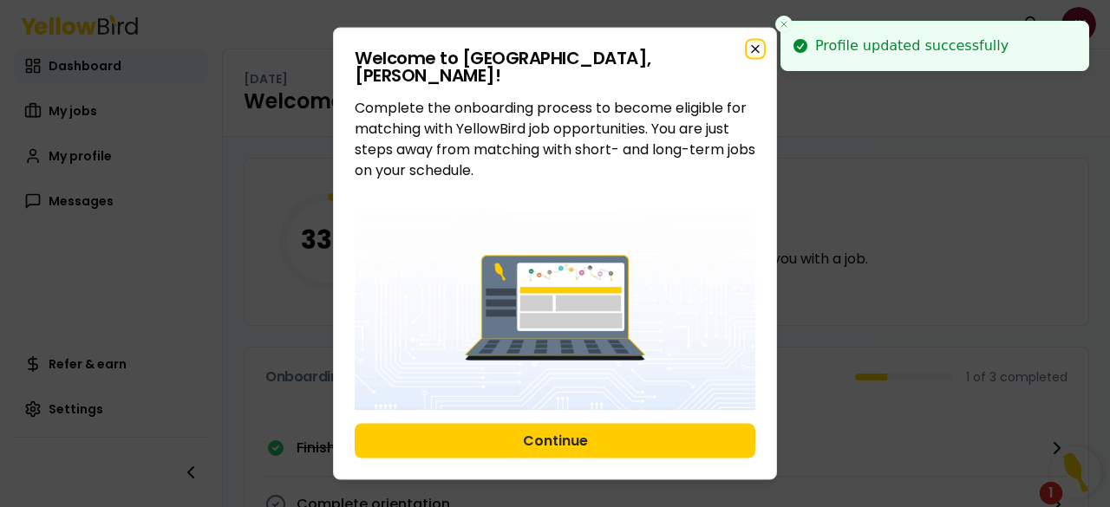
click at [758, 48] on icon "button" at bounding box center [755, 49] width 14 height 14
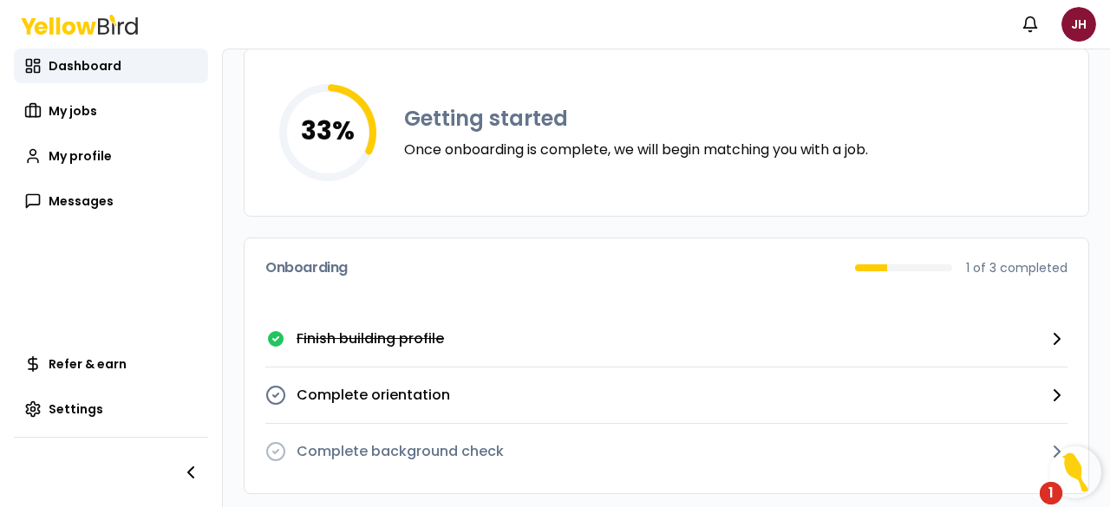
scroll to position [114, 0]
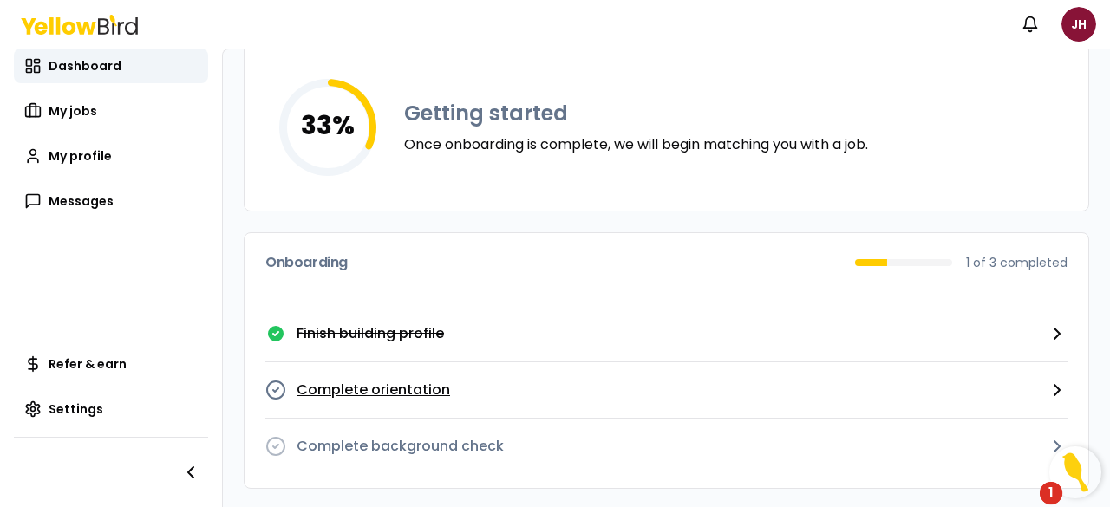
click at [1055, 387] on icon "button" at bounding box center [1057, 390] width 5 height 10
